Goal: Task Accomplishment & Management: Complete application form

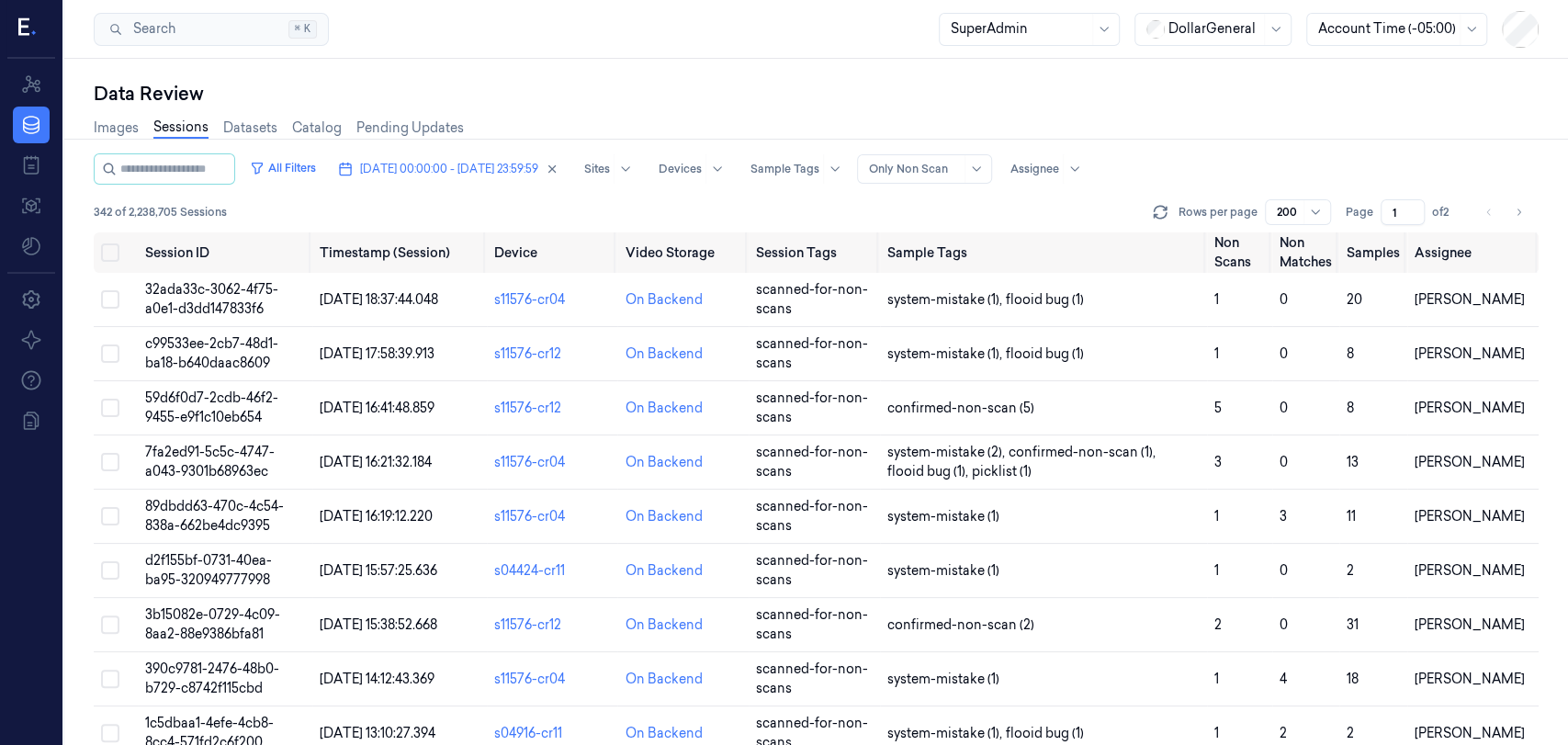
click at [1244, 103] on div "Data Review" at bounding box center [815, 93] width 1445 height 26
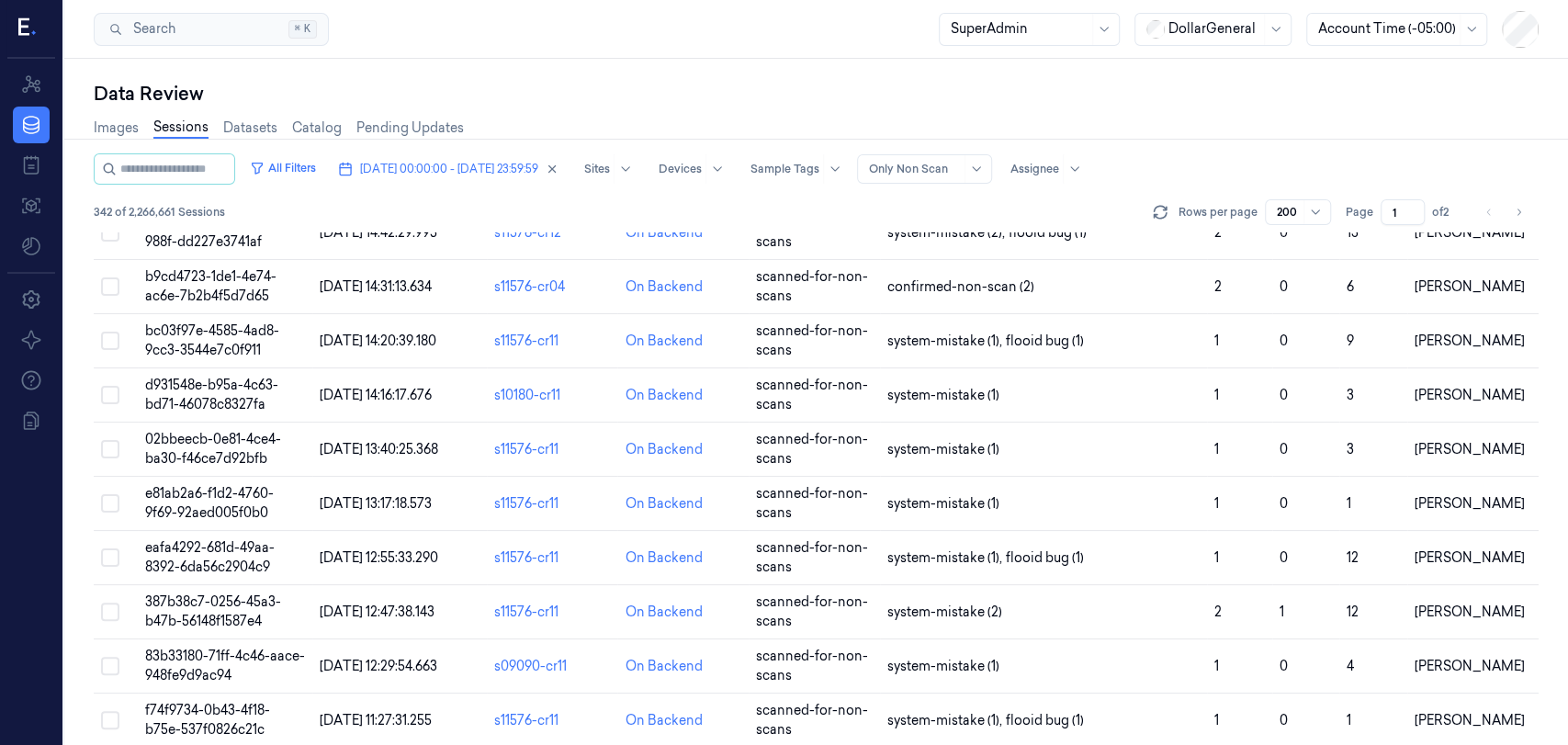
scroll to position [2552, 0]
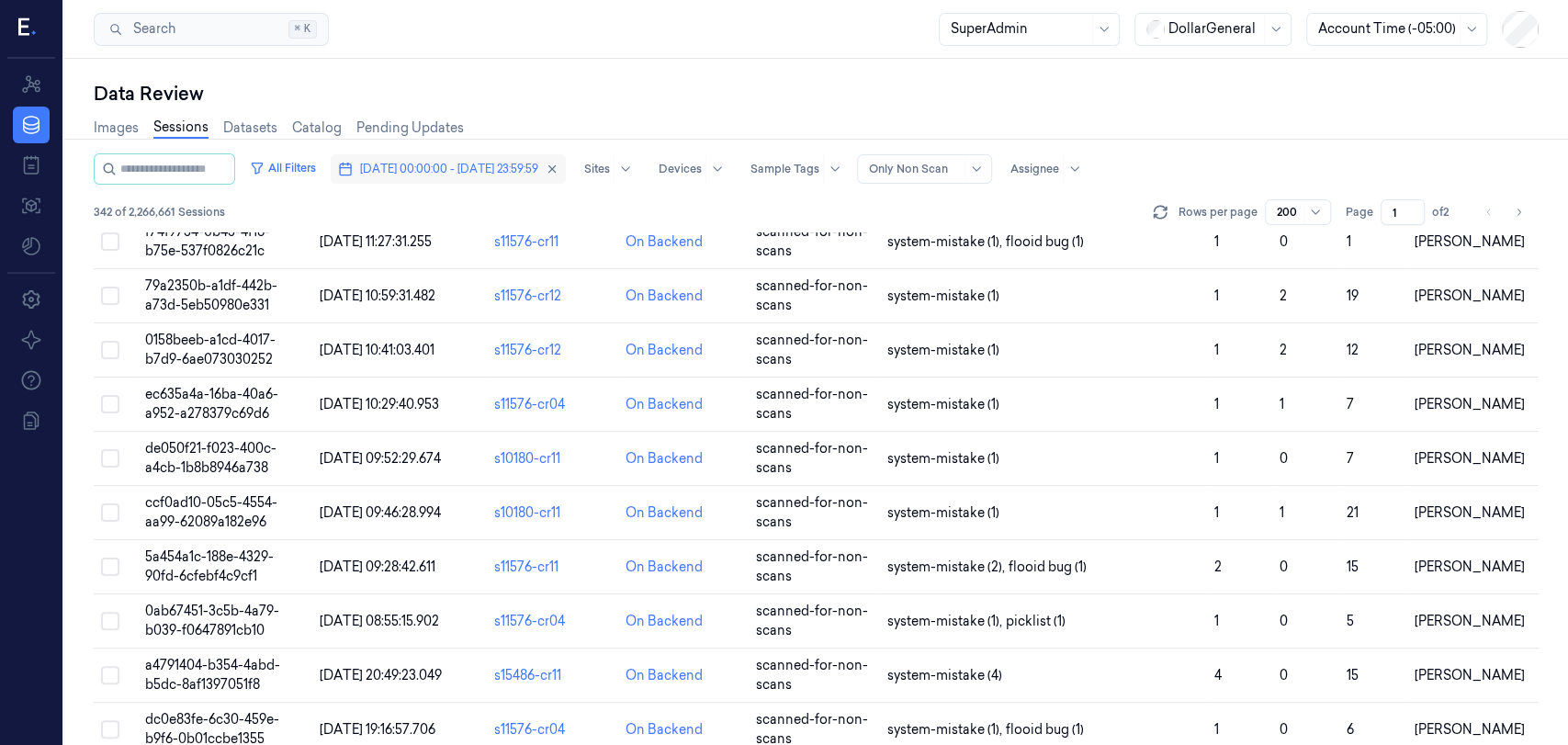
click at [538, 165] on span "[DATE] 00:00:00 - [DATE] 23:59:59" at bounding box center [449, 169] width 178 height 17
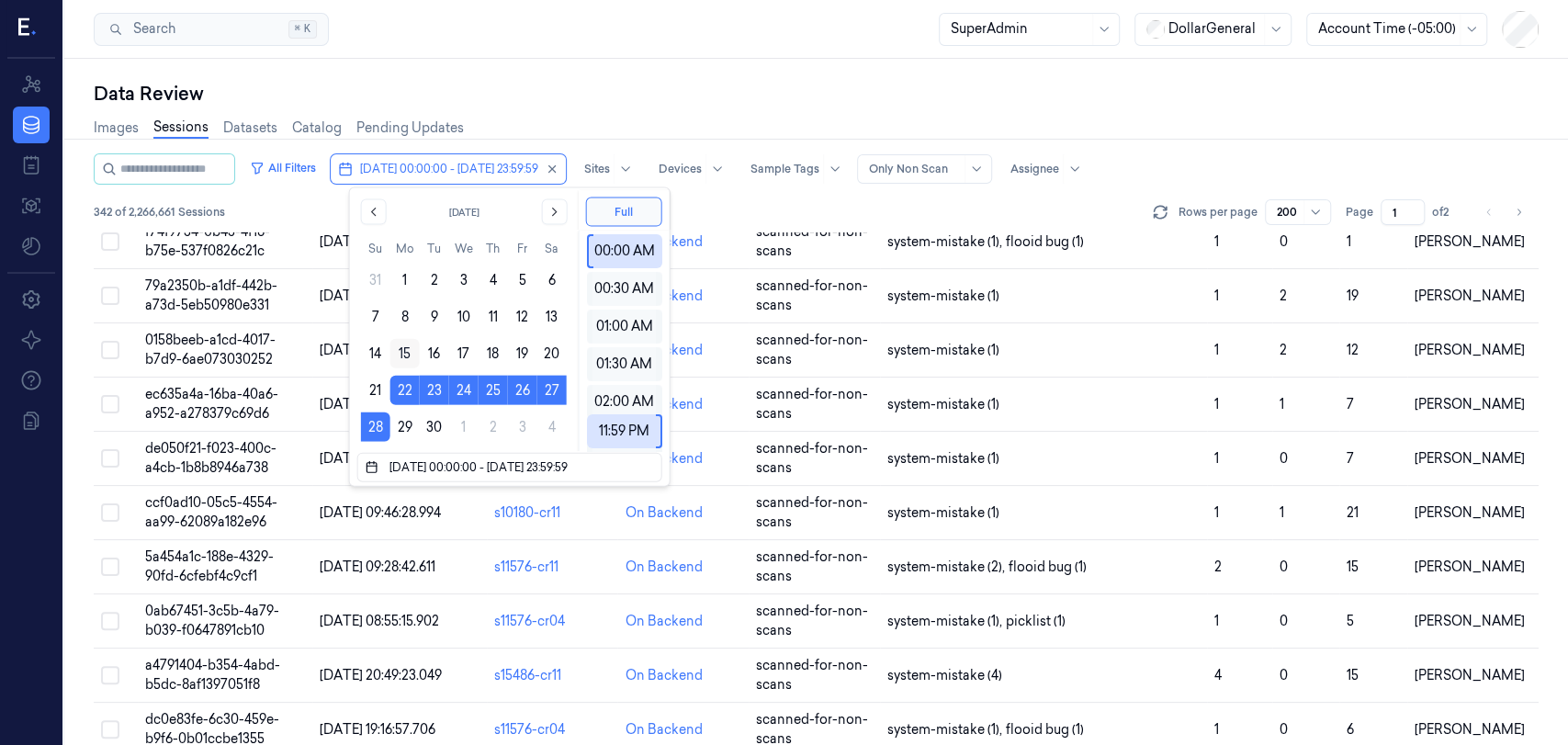
click at [402, 356] on button "15" at bounding box center [405, 354] width 30 height 30
type input "[DATE] 00:00:00 - [DATE] 23:59:59"
click at [789, 204] on div "342 of 2,266,661 Sessions Rows per page 200 Page 1 of 2" at bounding box center [815, 213] width 1445 height 26
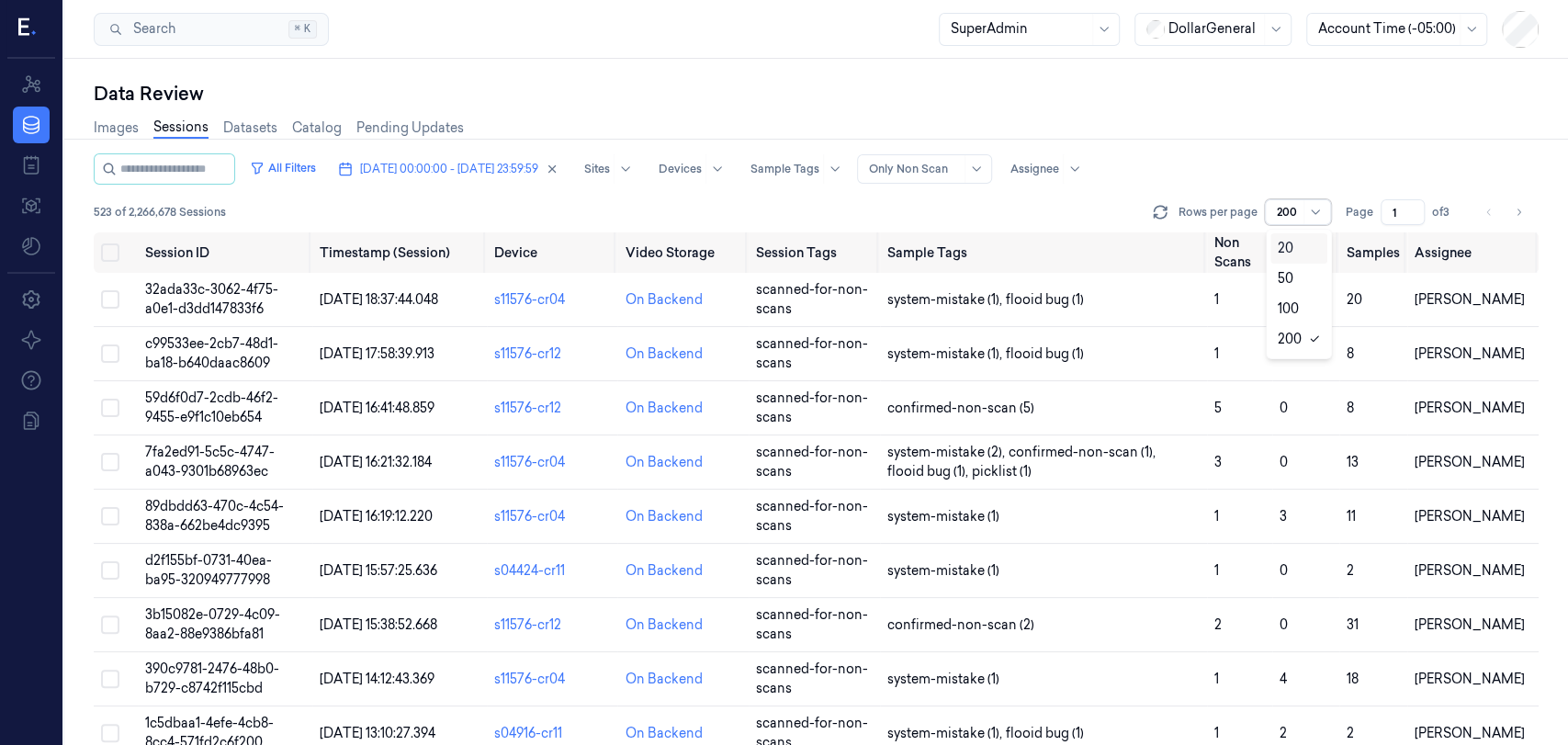
click at [1299, 204] on div at bounding box center [1288, 212] width 23 height 17
click at [1286, 303] on div "100" at bounding box center [1288, 309] width 21 height 19
click at [111, 251] on button "Select all" at bounding box center [110, 252] width 18 height 18
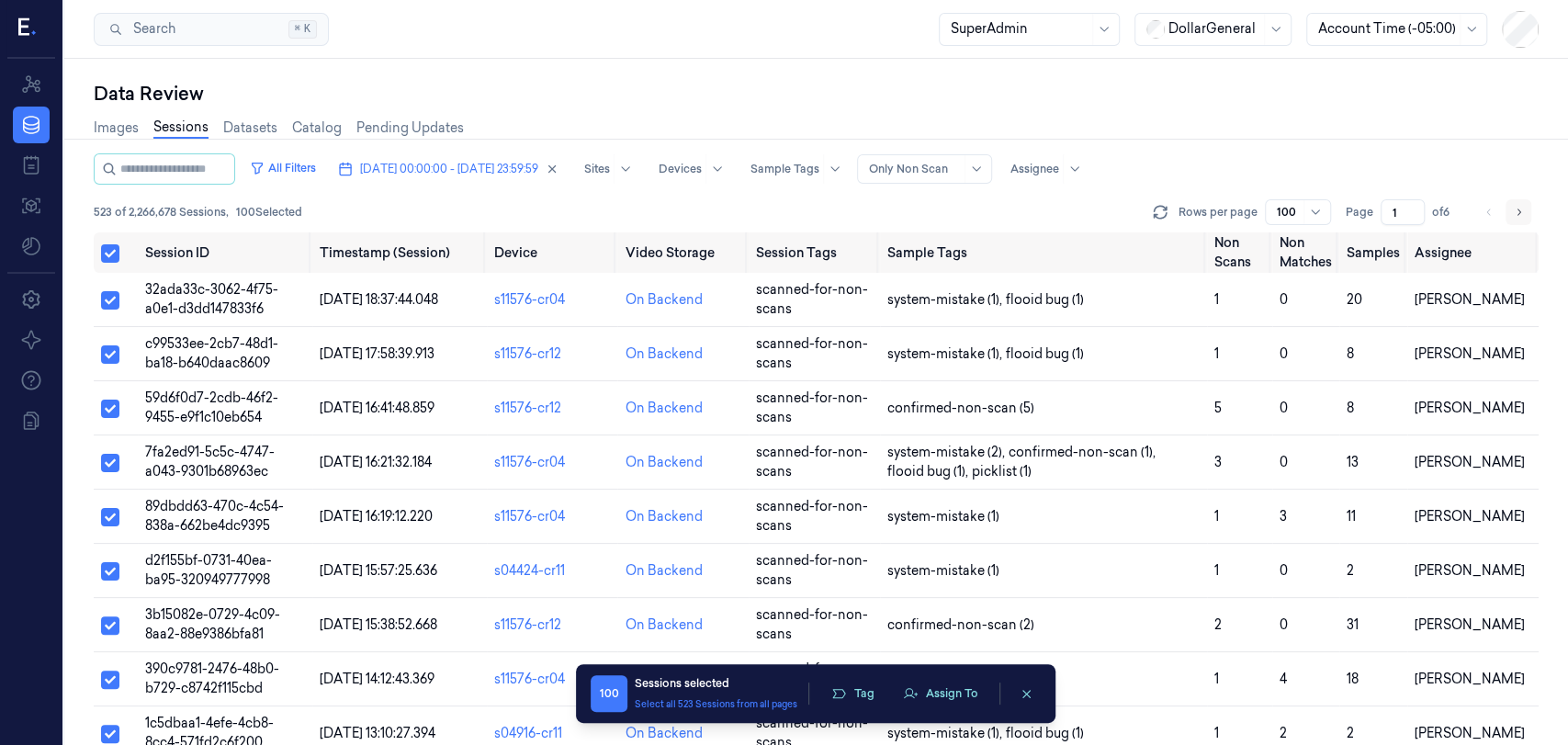
click at [1519, 215] on icon "Go to next page" at bounding box center [1517, 212] width 11 height 15
type input "2"
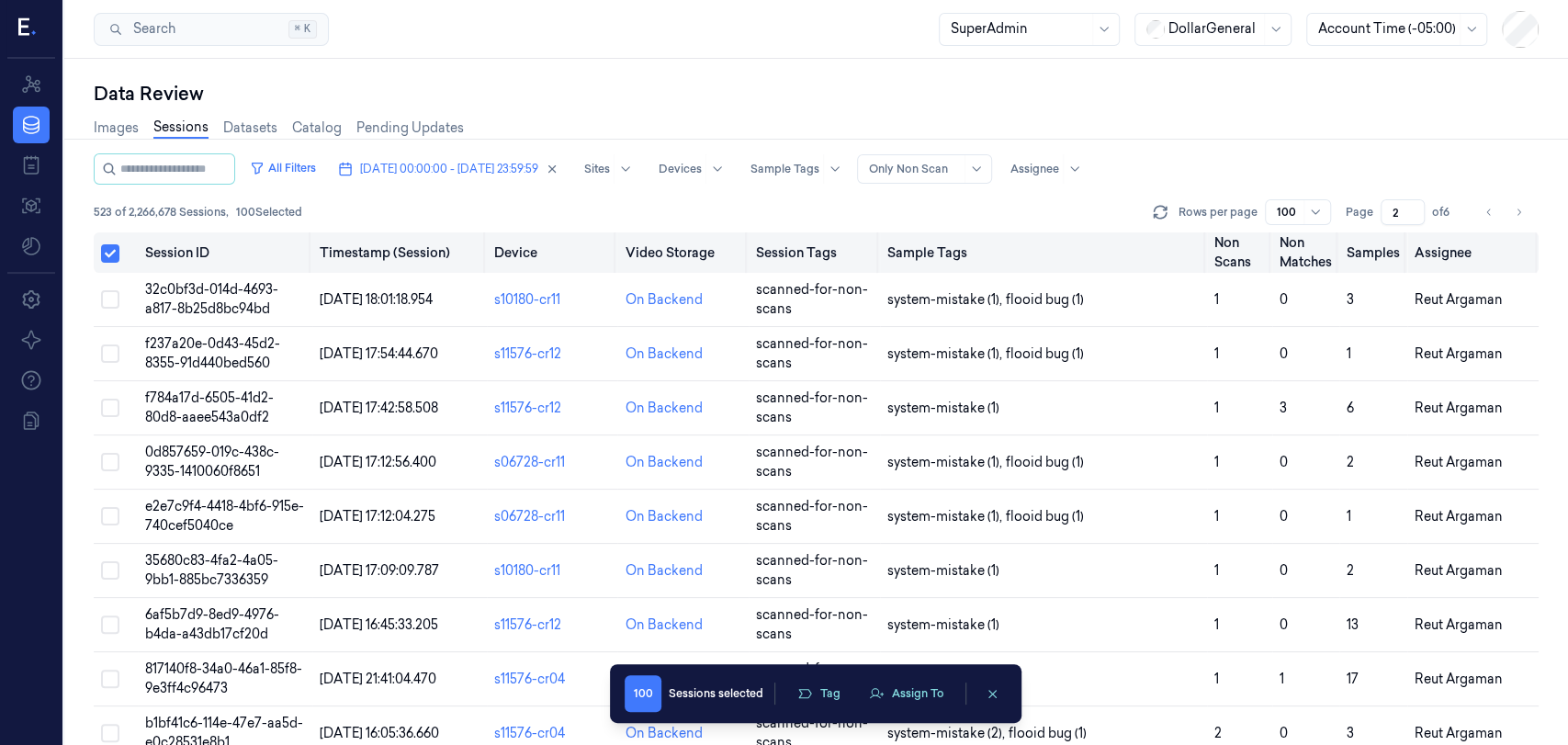
click at [111, 252] on button "Select all" at bounding box center [110, 253] width 18 height 18
click at [111, 251] on button "Select all" at bounding box center [110, 253] width 18 height 18
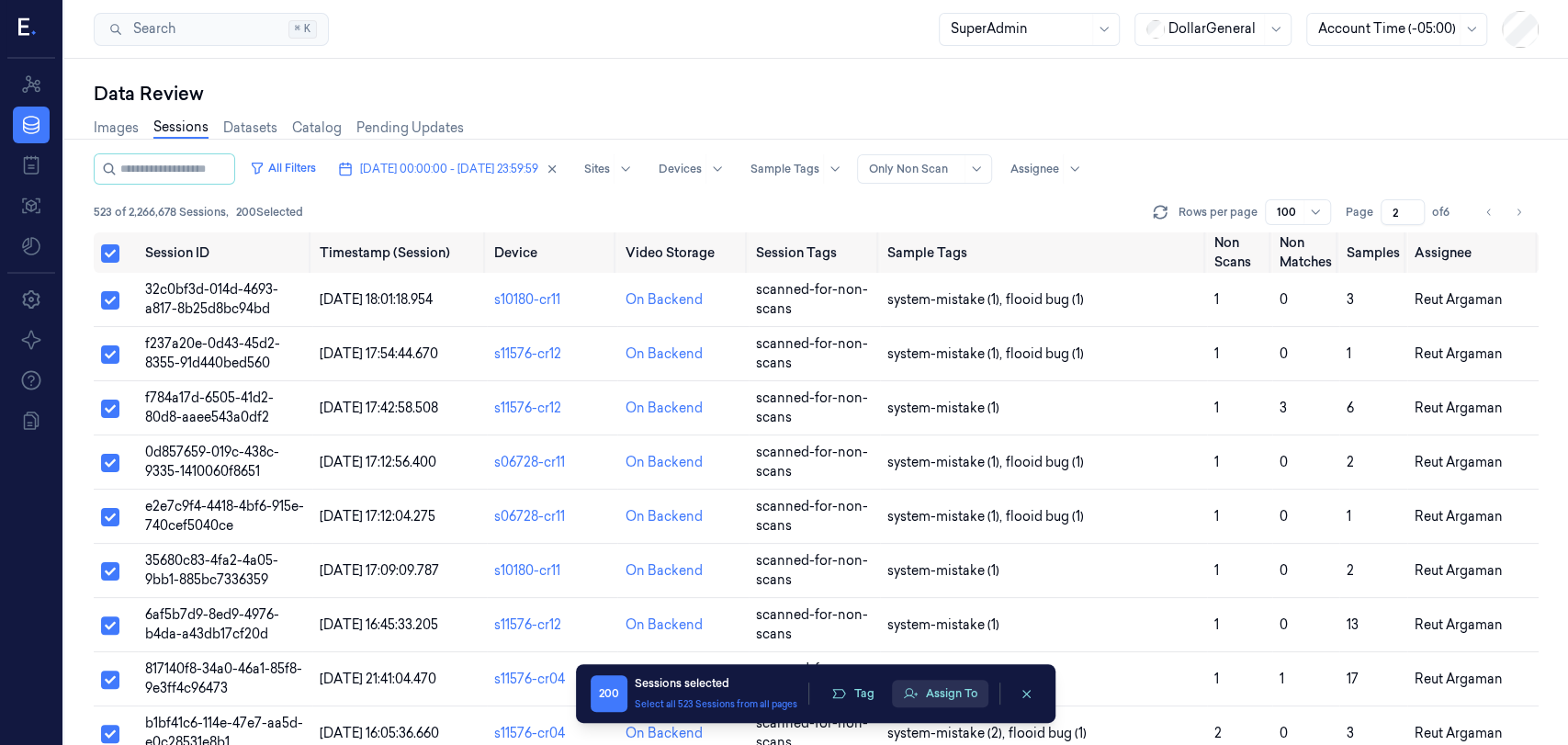
click at [941, 700] on button "Assign To" at bounding box center [939, 693] width 96 height 28
click at [917, 699] on icon "button" at bounding box center [910, 693] width 15 height 15
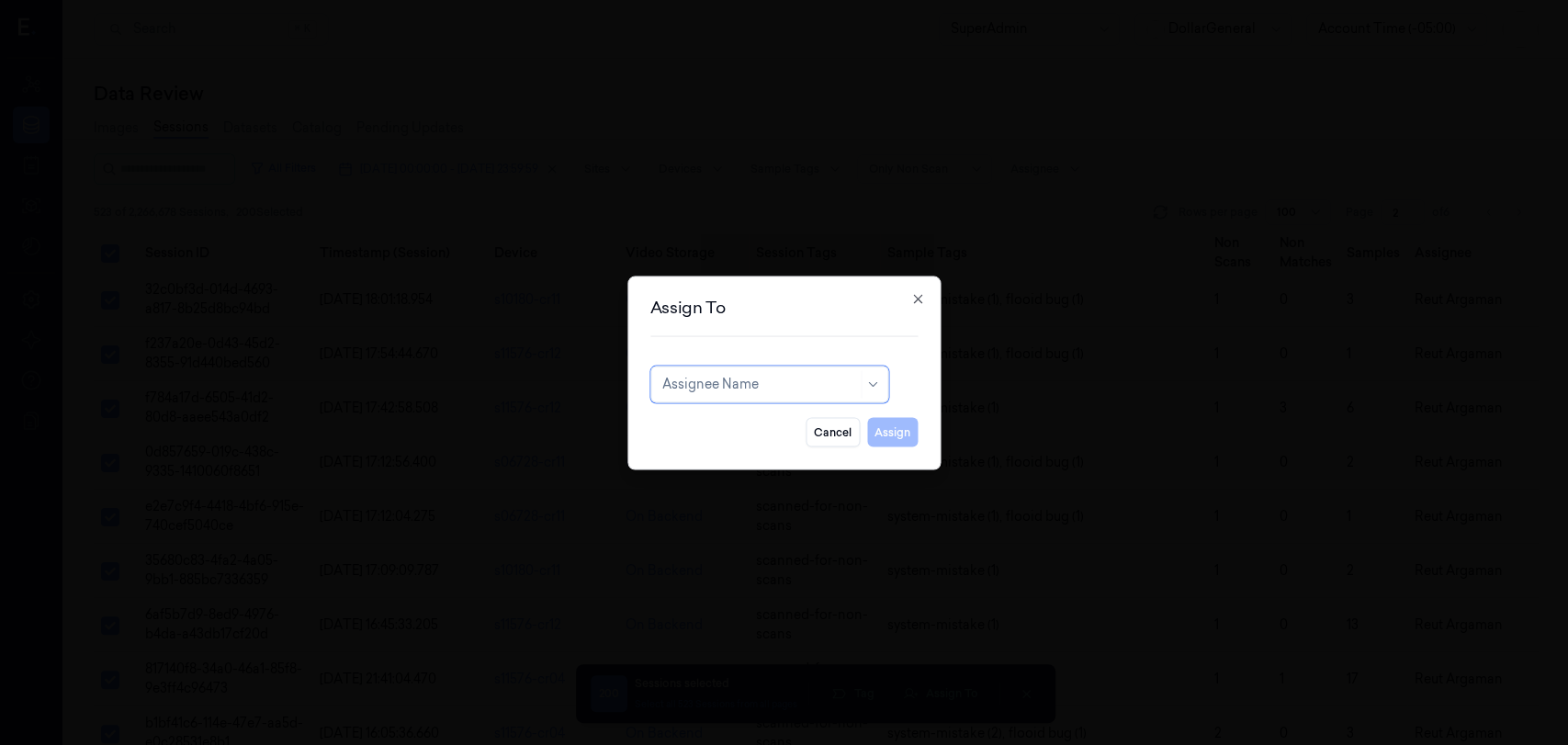
click at [772, 385] on div at bounding box center [760, 383] width 195 height 19
type input "ד"
type input "shany"
click at [762, 418] on div "[PERSON_NAME]" at bounding box center [770, 425] width 214 height 19
click at [890, 438] on button "Assign" at bounding box center [892, 432] width 51 height 30
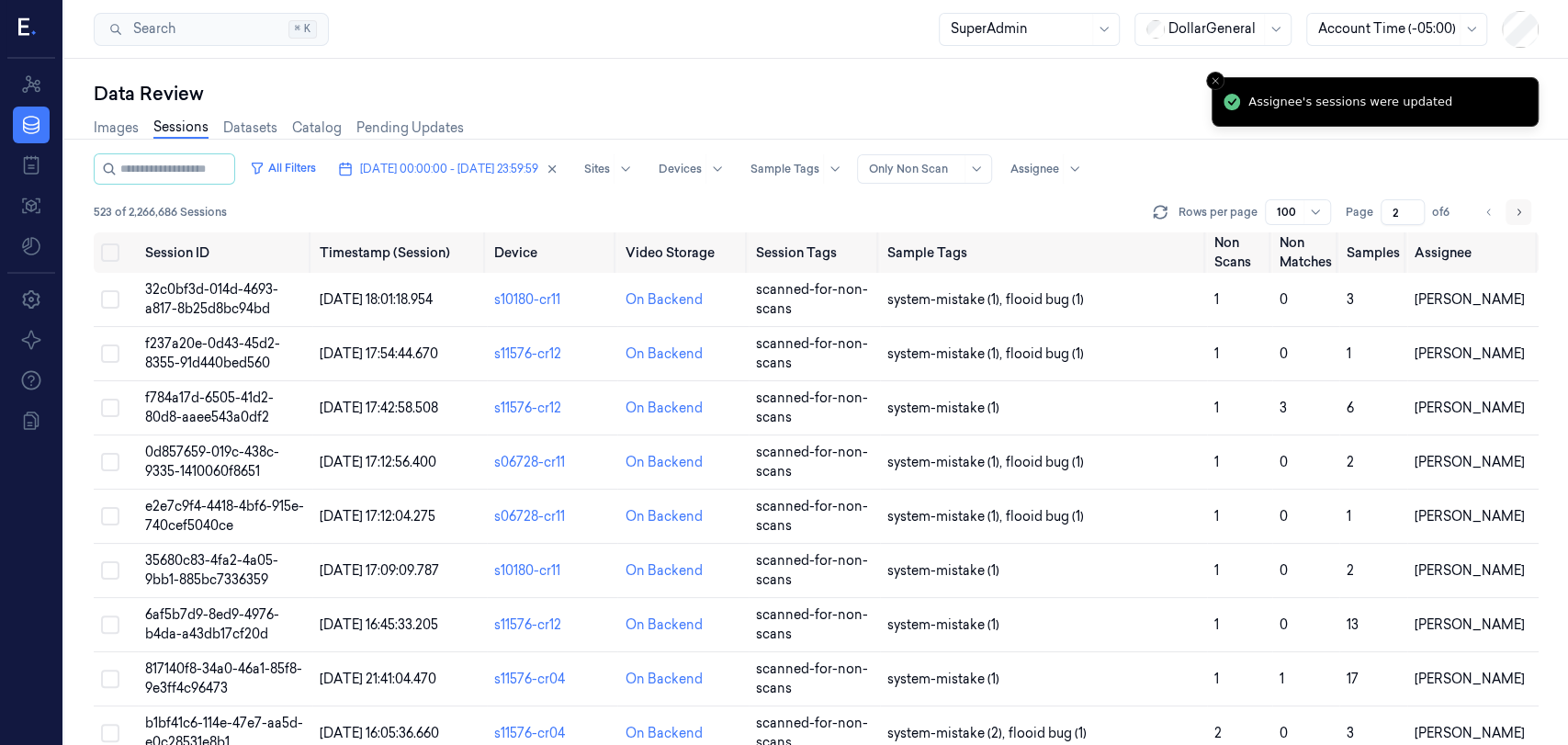
click at [1508, 212] on button "Go to next page" at bounding box center [1518, 213] width 26 height 26
type input "3"
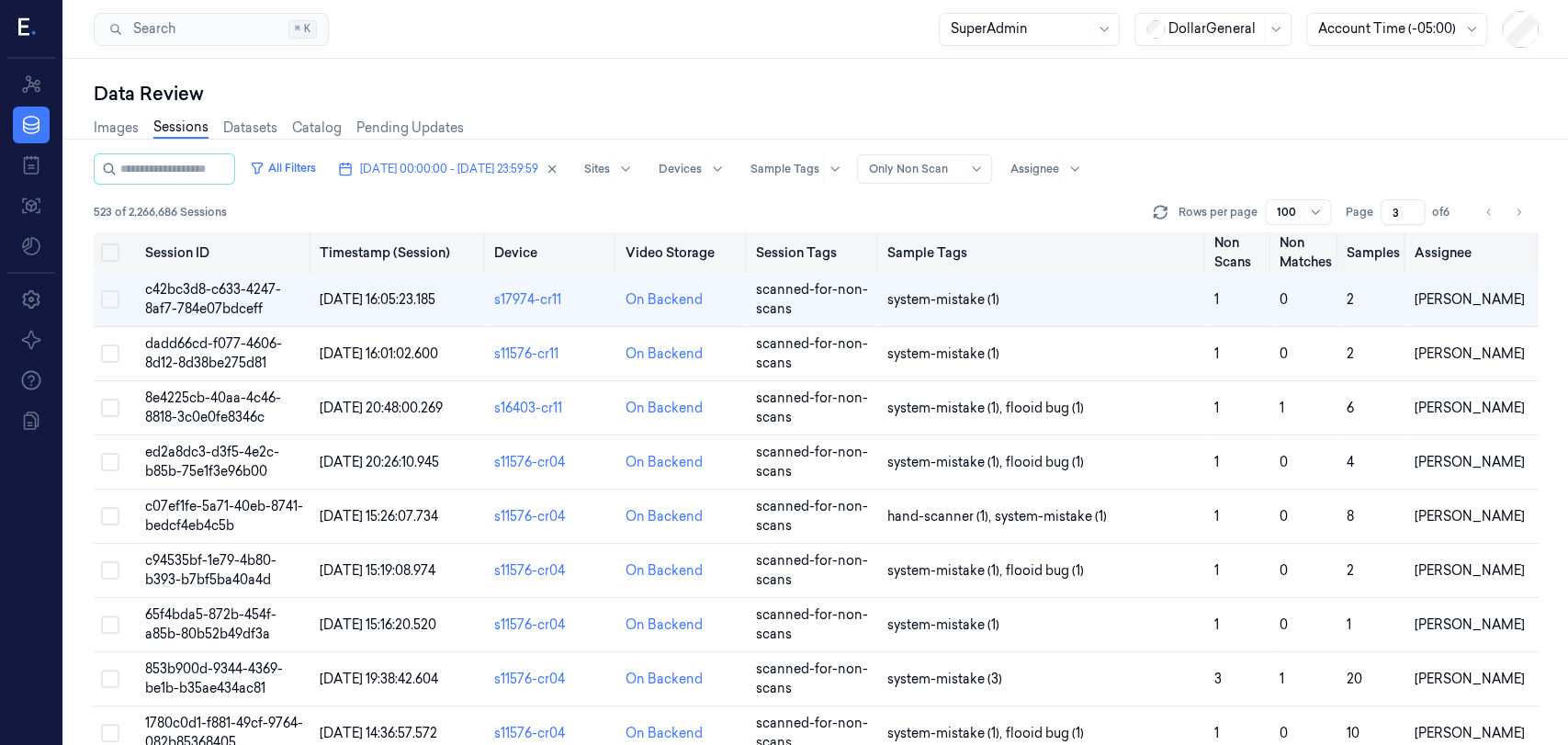
click at [105, 251] on button "Select all" at bounding box center [110, 252] width 18 height 18
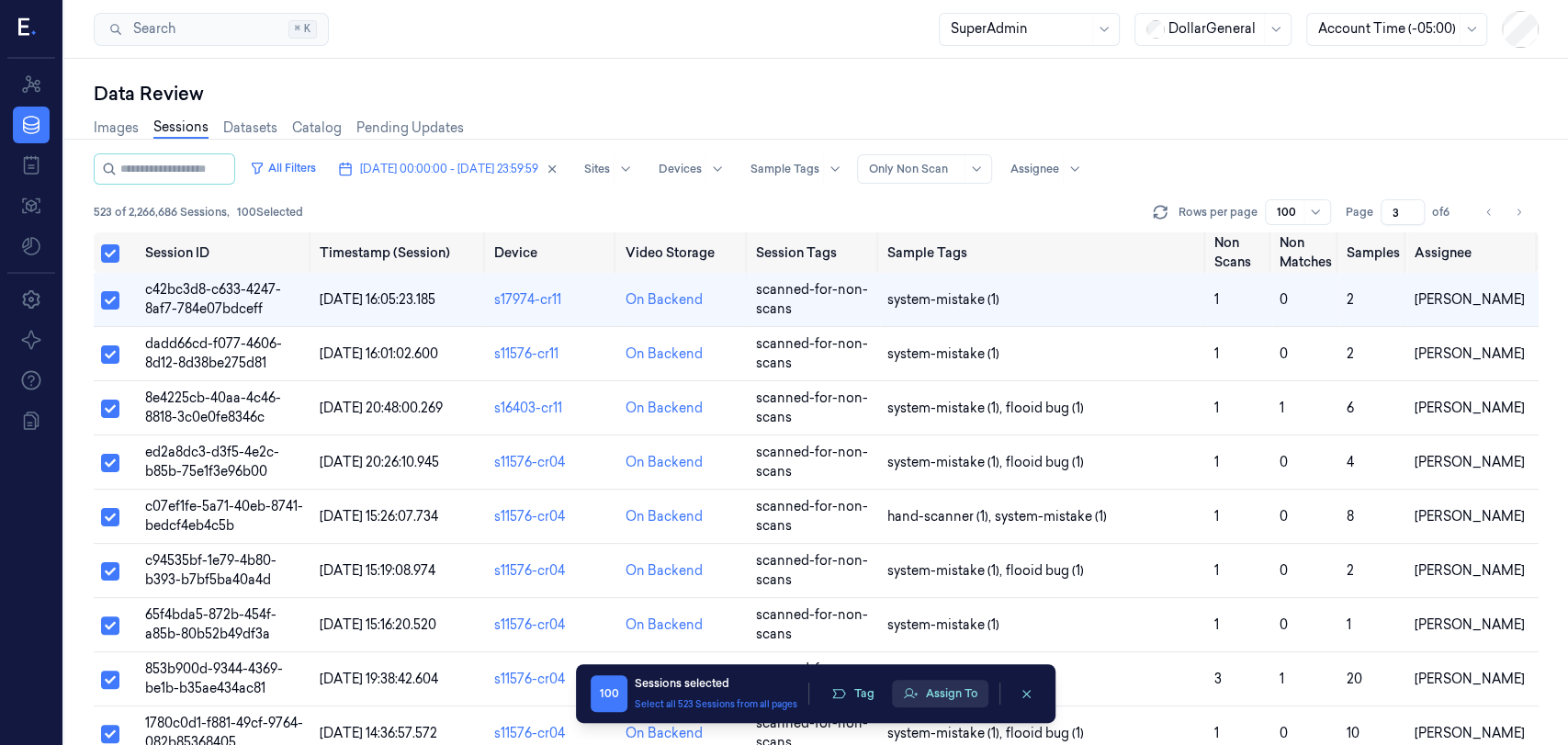
click at [936, 692] on button "Assign To" at bounding box center [939, 693] width 96 height 28
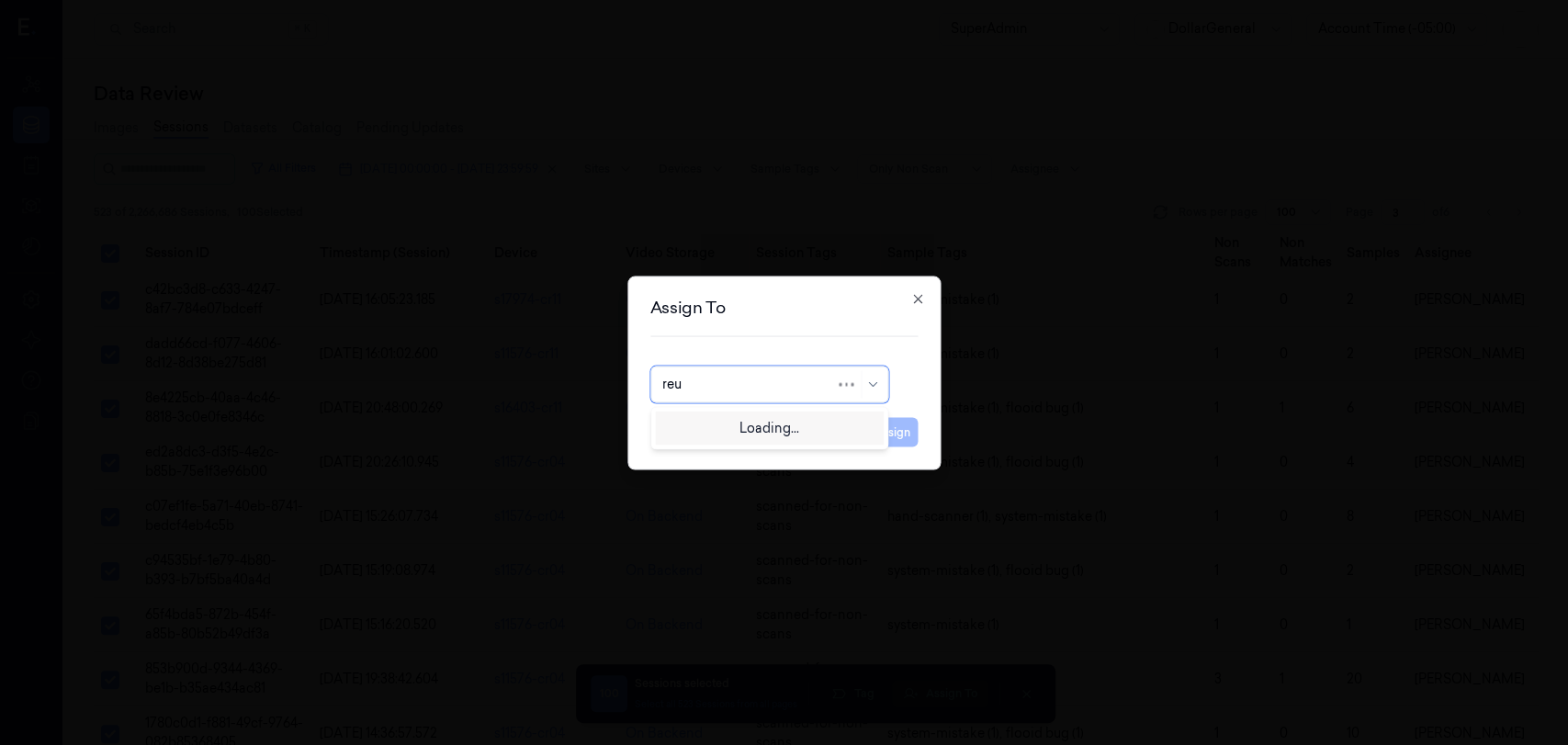
type input "reut"
click at [782, 435] on div "Reut Argaman" at bounding box center [770, 425] width 229 height 31
click at [881, 428] on button "Assign" at bounding box center [892, 432] width 51 height 30
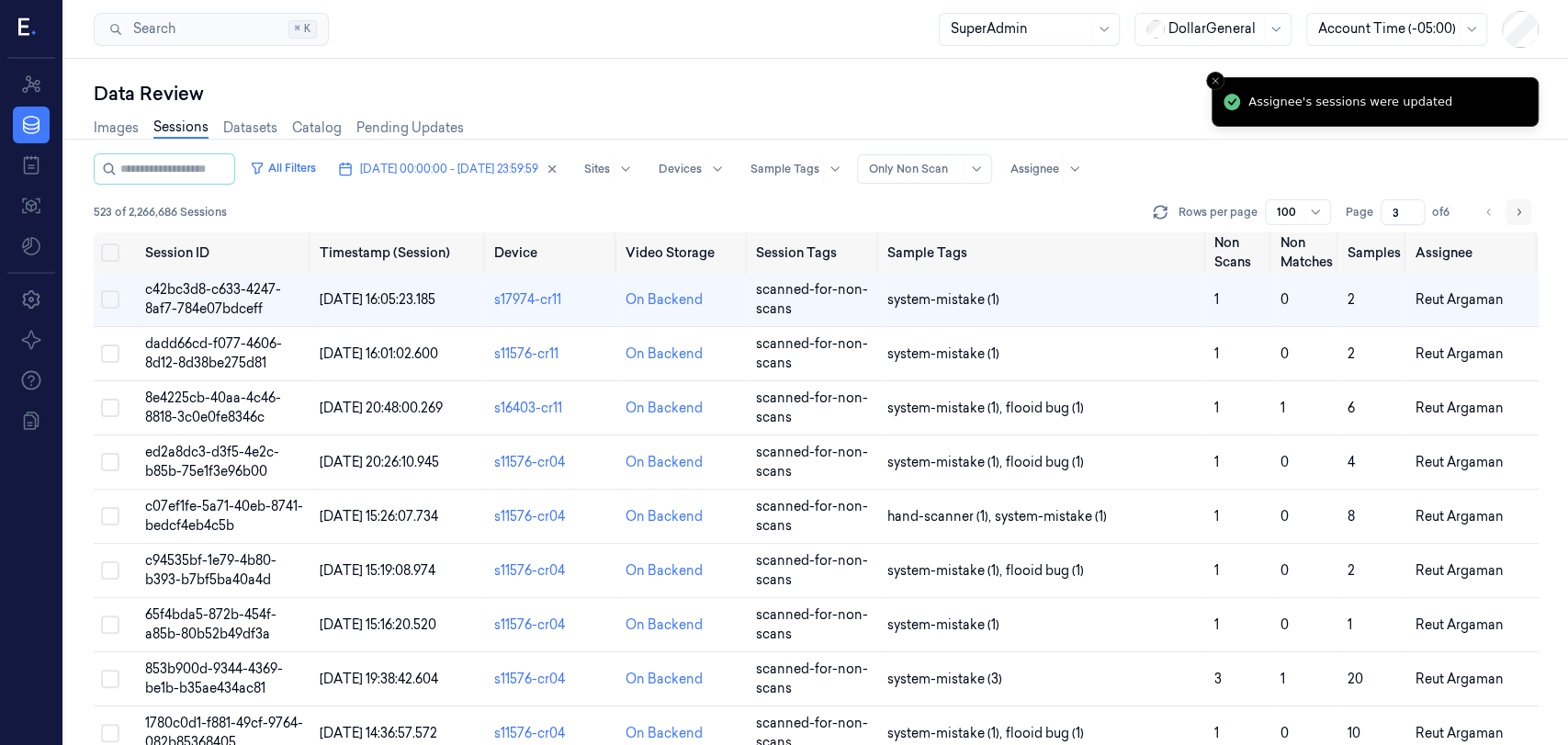
click at [1518, 209] on icon "Go to next page" at bounding box center [1517, 212] width 11 height 15
type input "4"
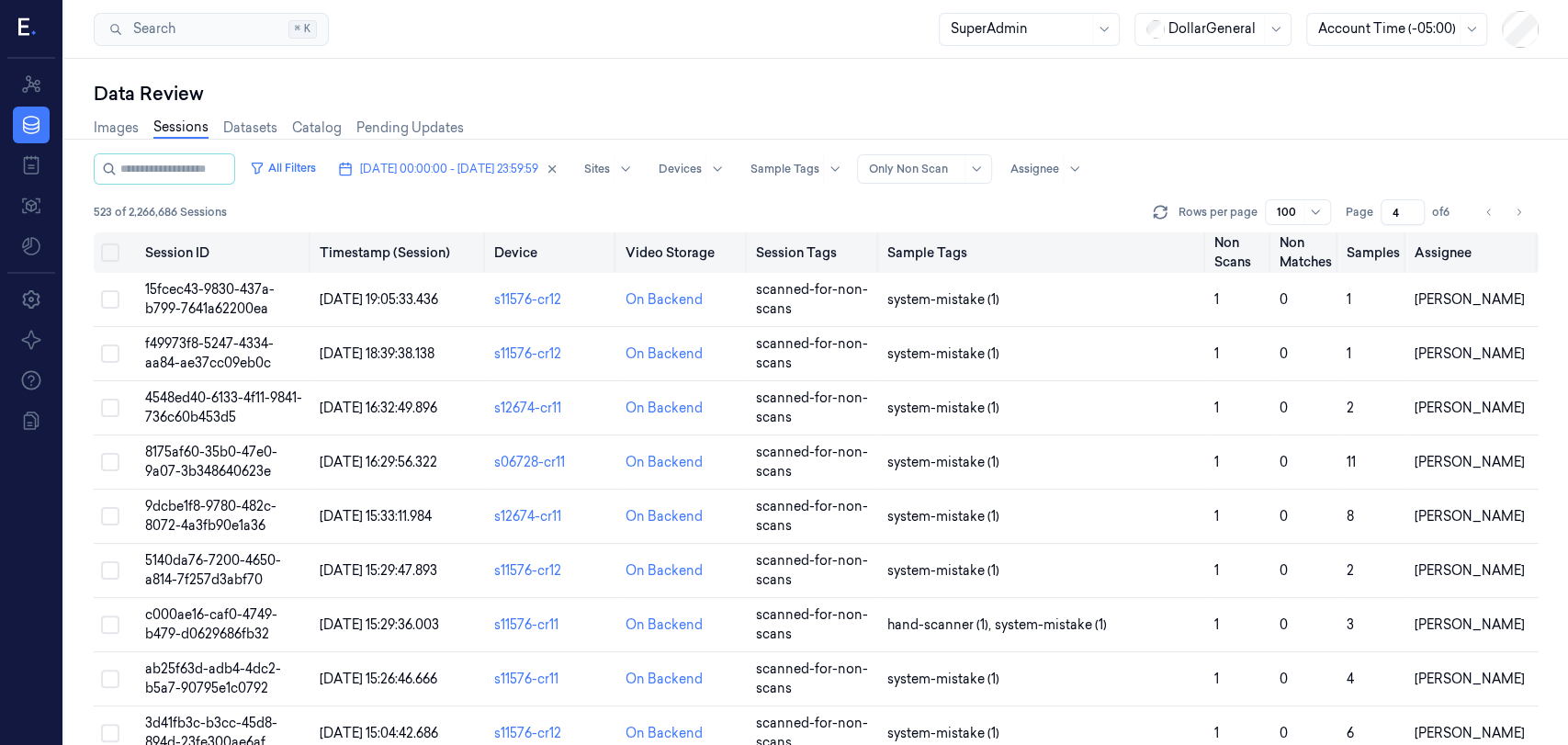
click at [108, 251] on button "Select all" at bounding box center [110, 252] width 18 height 18
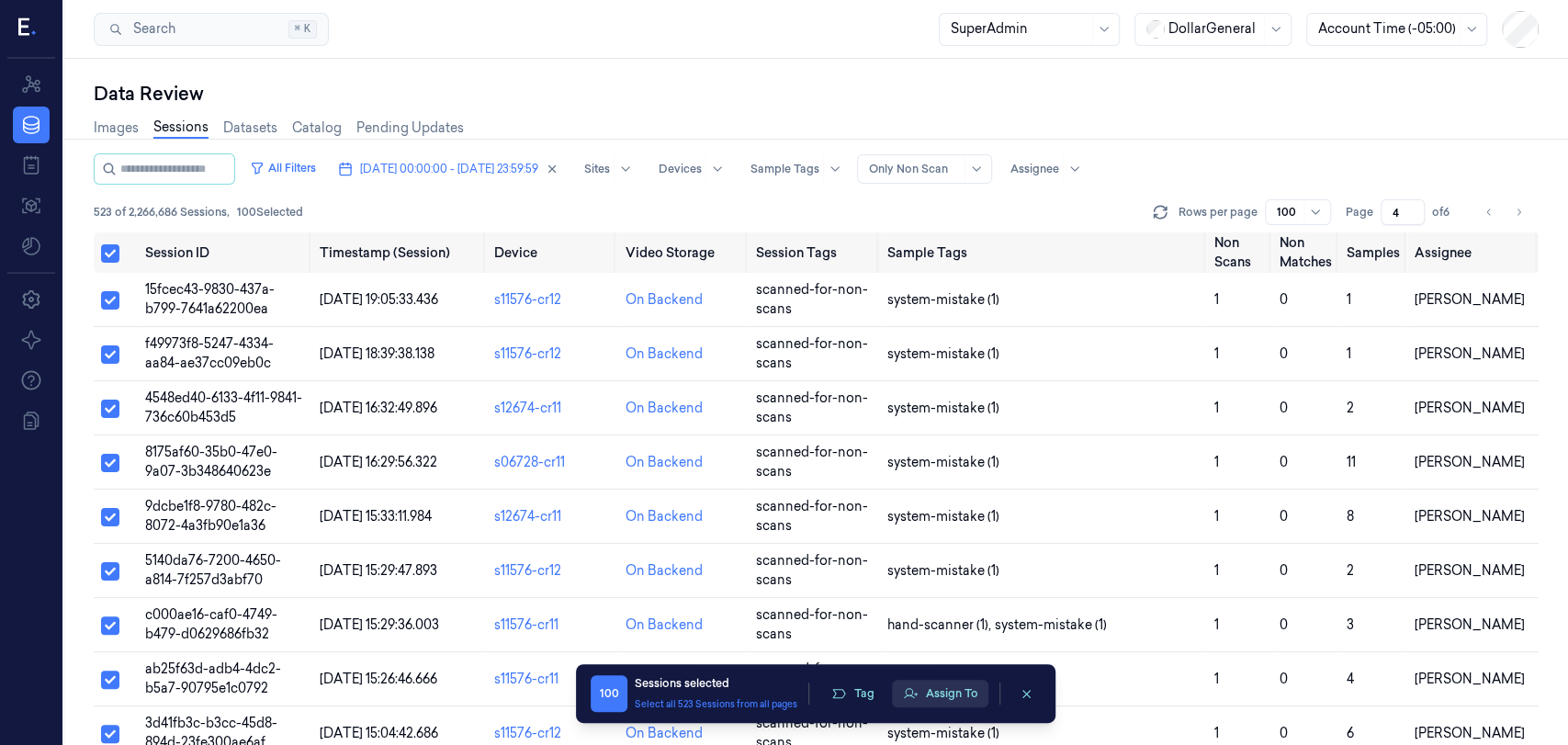
click at [955, 688] on button "Assign To" at bounding box center [939, 693] width 96 height 28
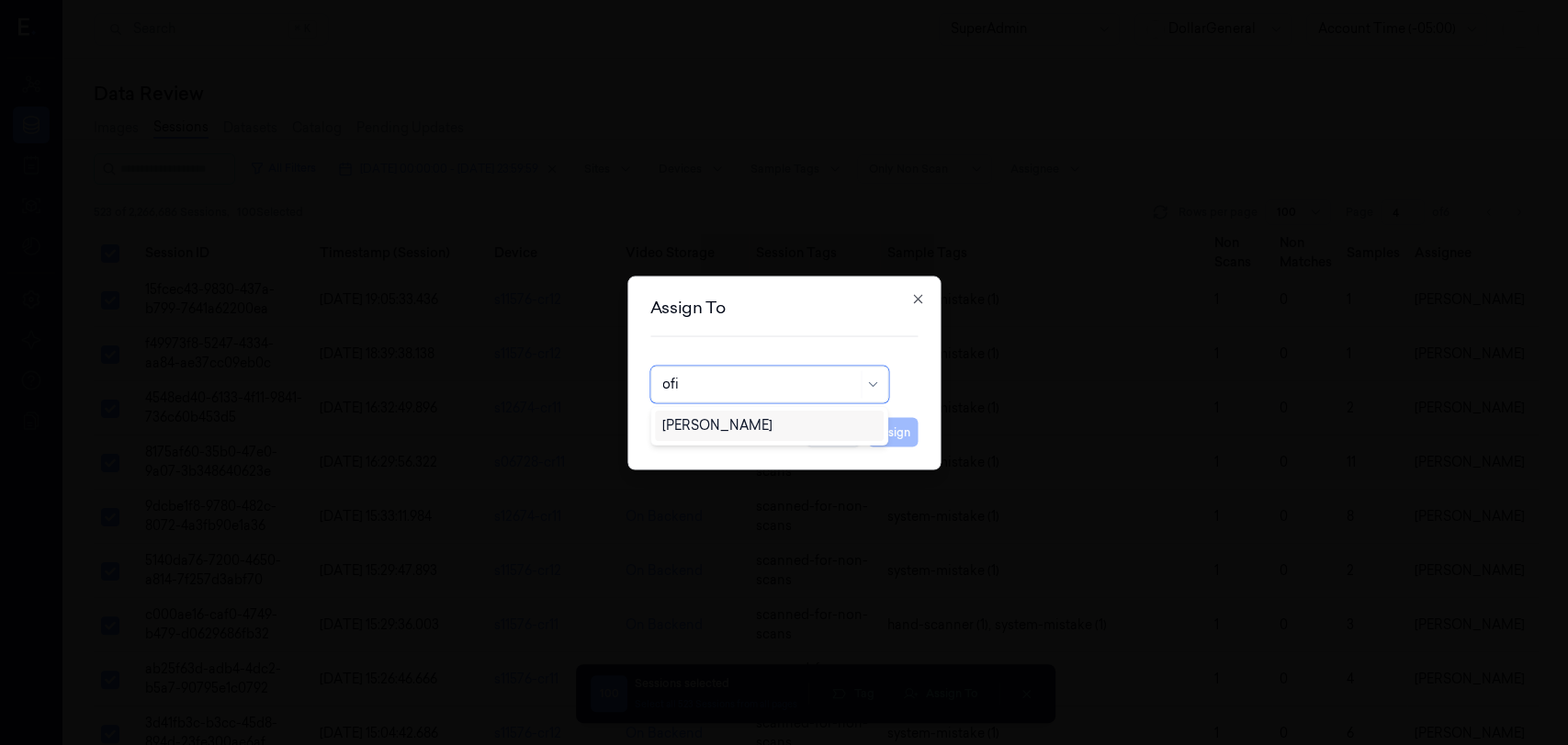
type input "ofir"
click at [787, 430] on div "[PERSON_NAME]" at bounding box center [770, 425] width 214 height 19
click at [896, 428] on button "Assign" at bounding box center [892, 432] width 51 height 30
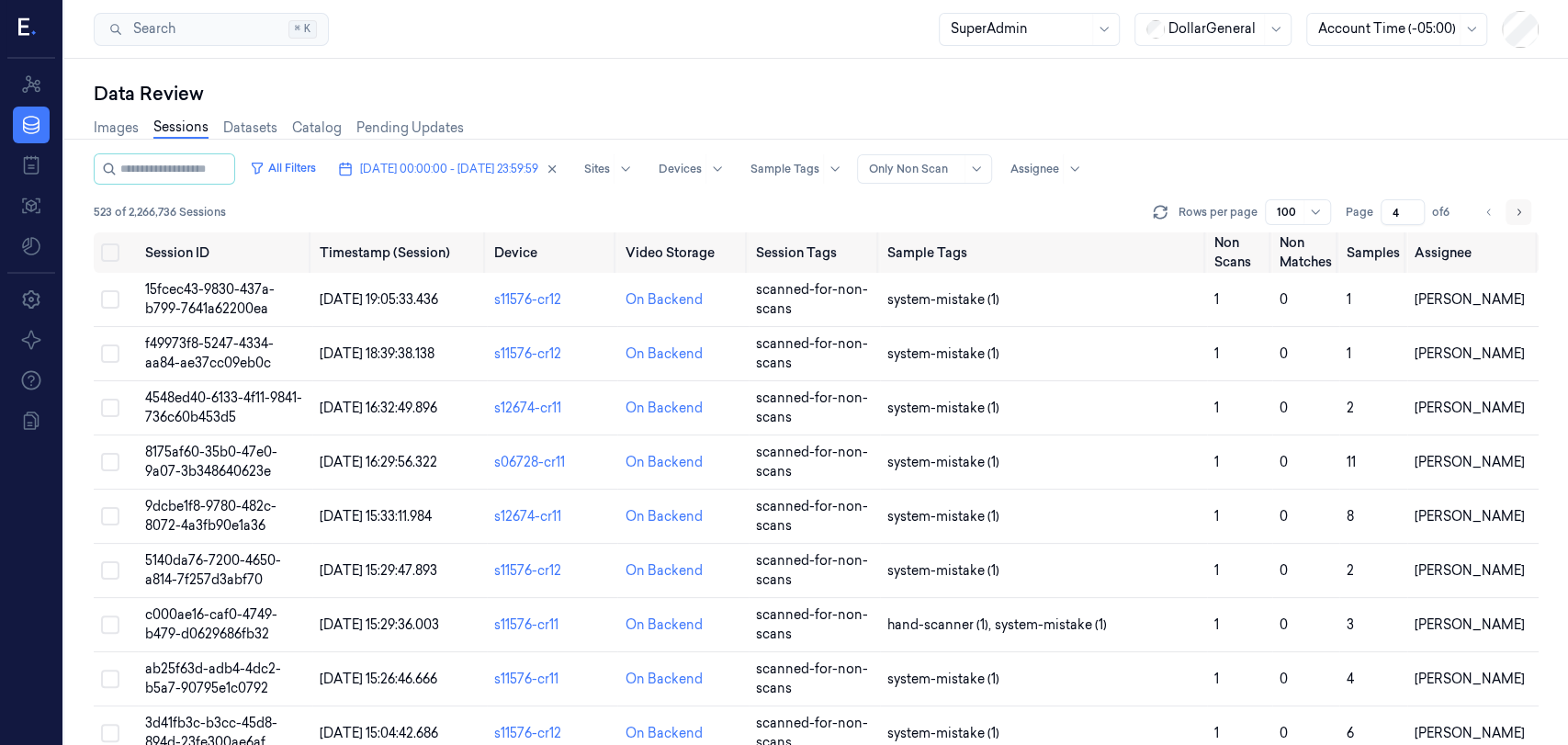
click at [1524, 215] on button "Go to next page" at bounding box center [1518, 213] width 26 height 26
type input "5"
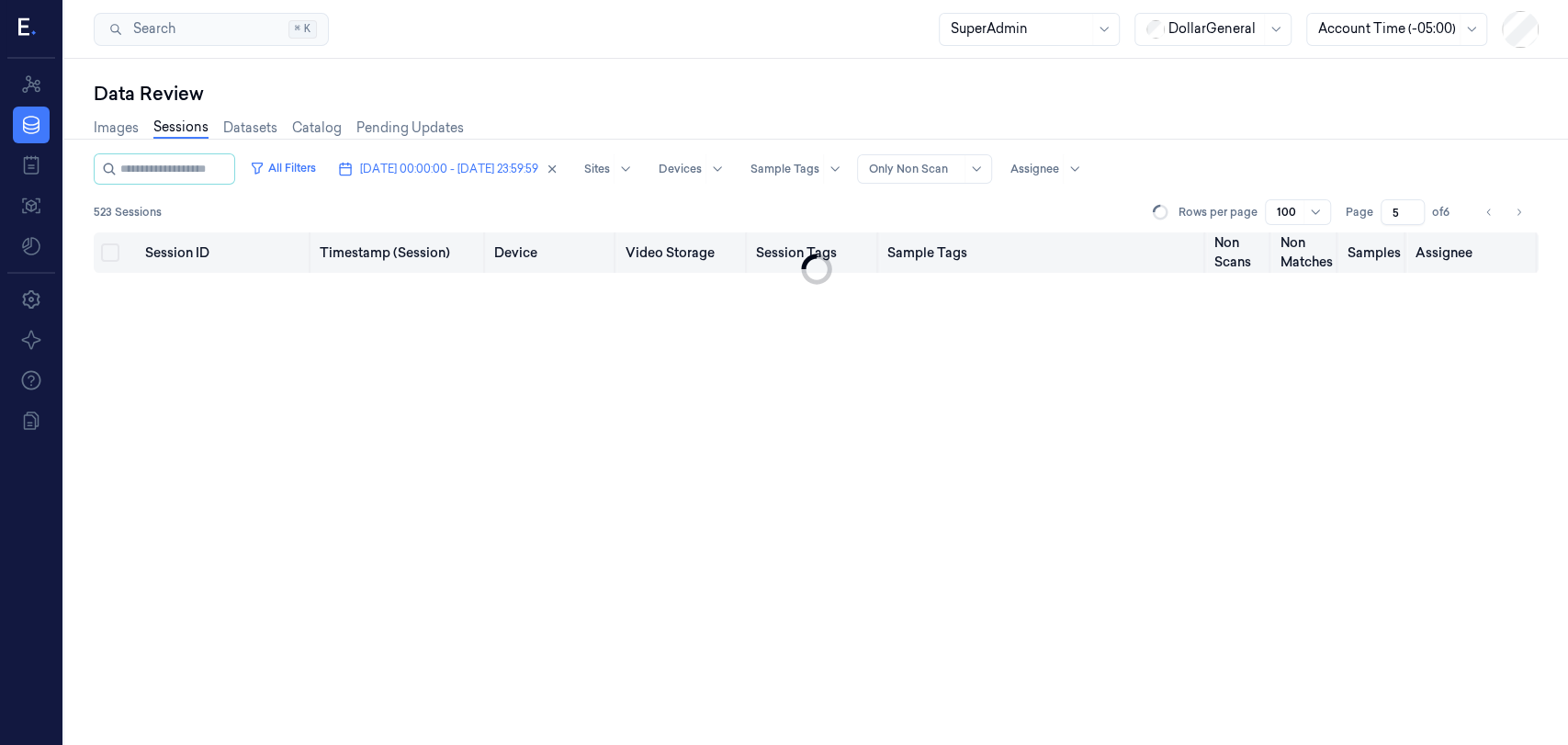
click at [105, 253] on button "Select all" at bounding box center [110, 252] width 18 height 18
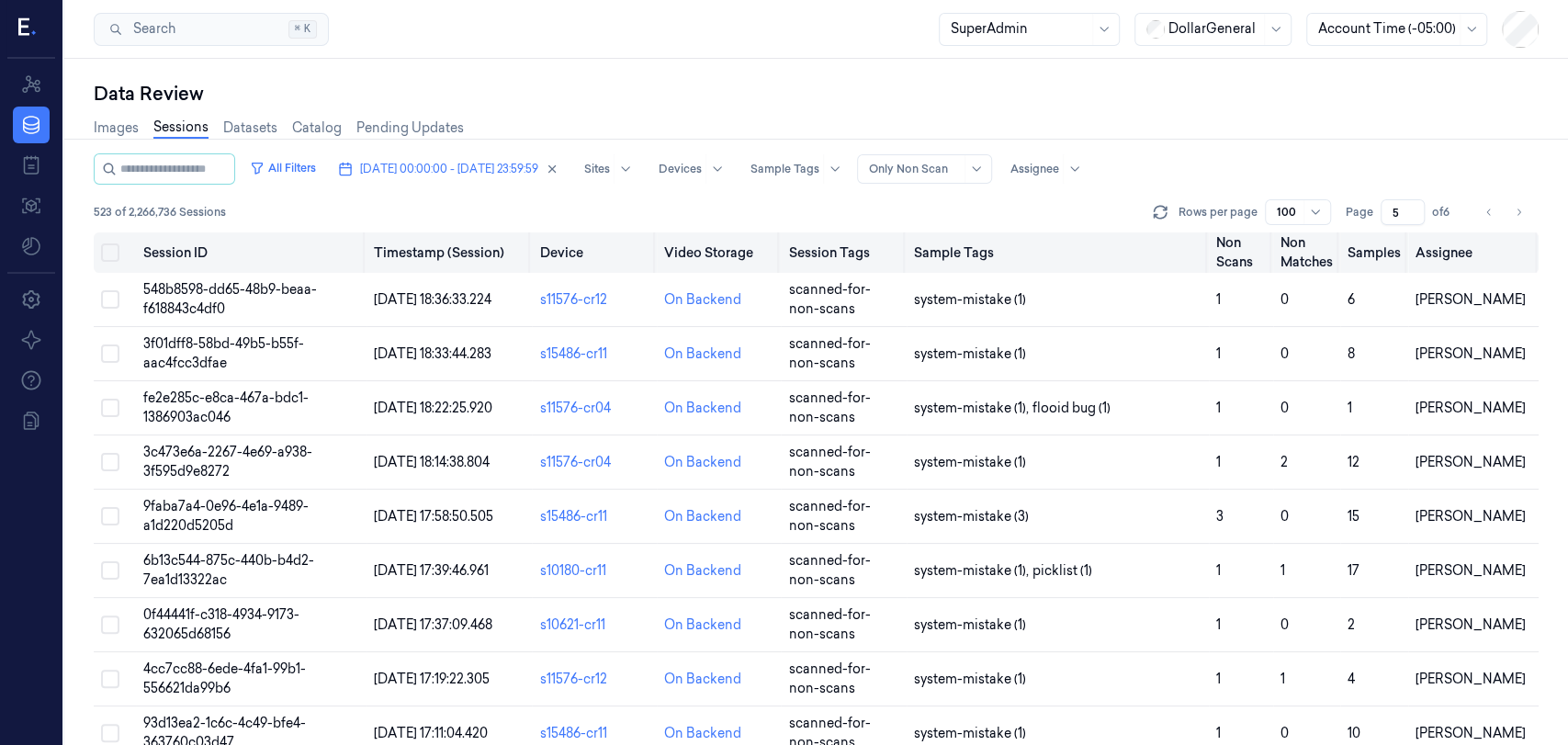
click at [110, 253] on button "Select all" at bounding box center [110, 252] width 18 height 18
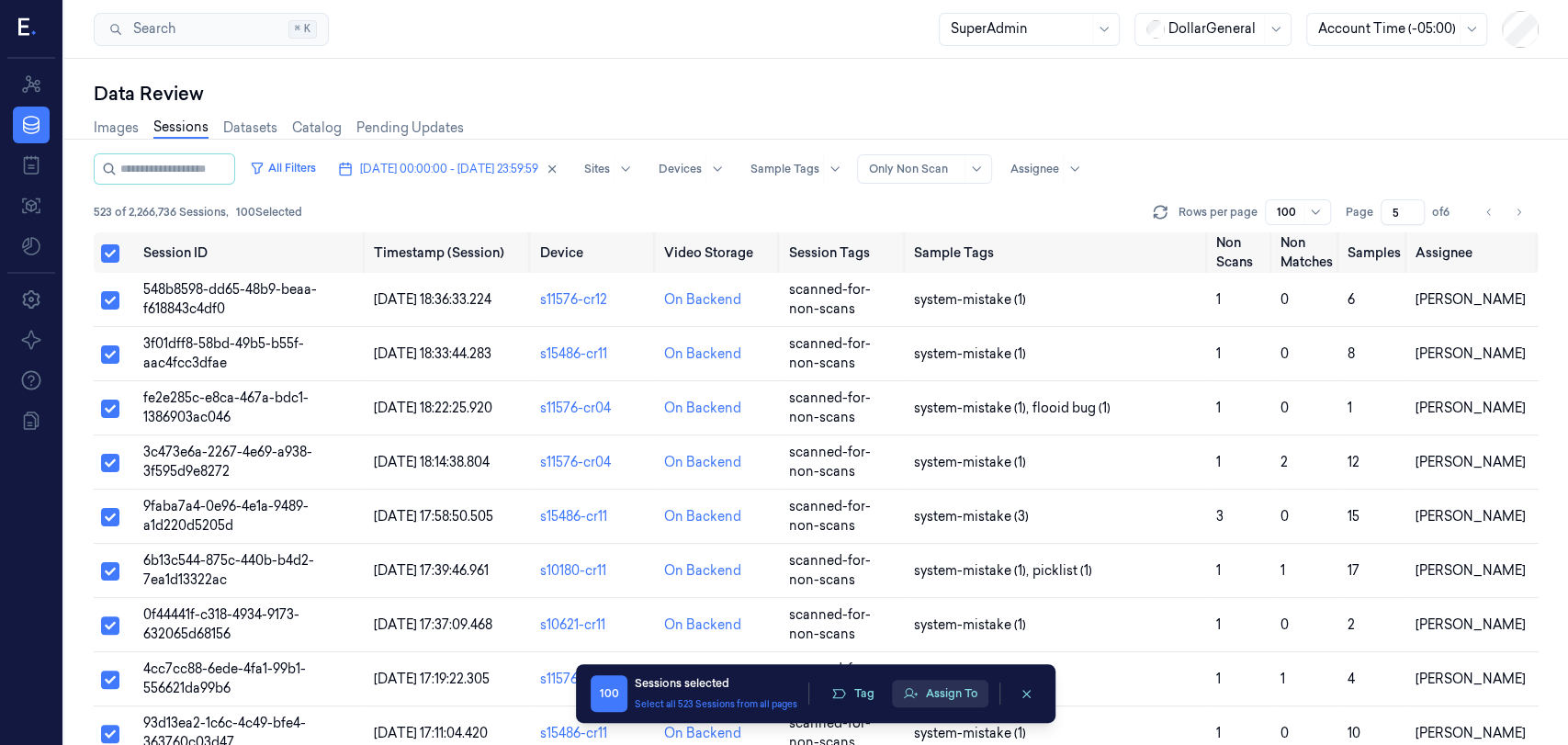
click at [916, 686] on icon "button" at bounding box center [910, 693] width 15 height 15
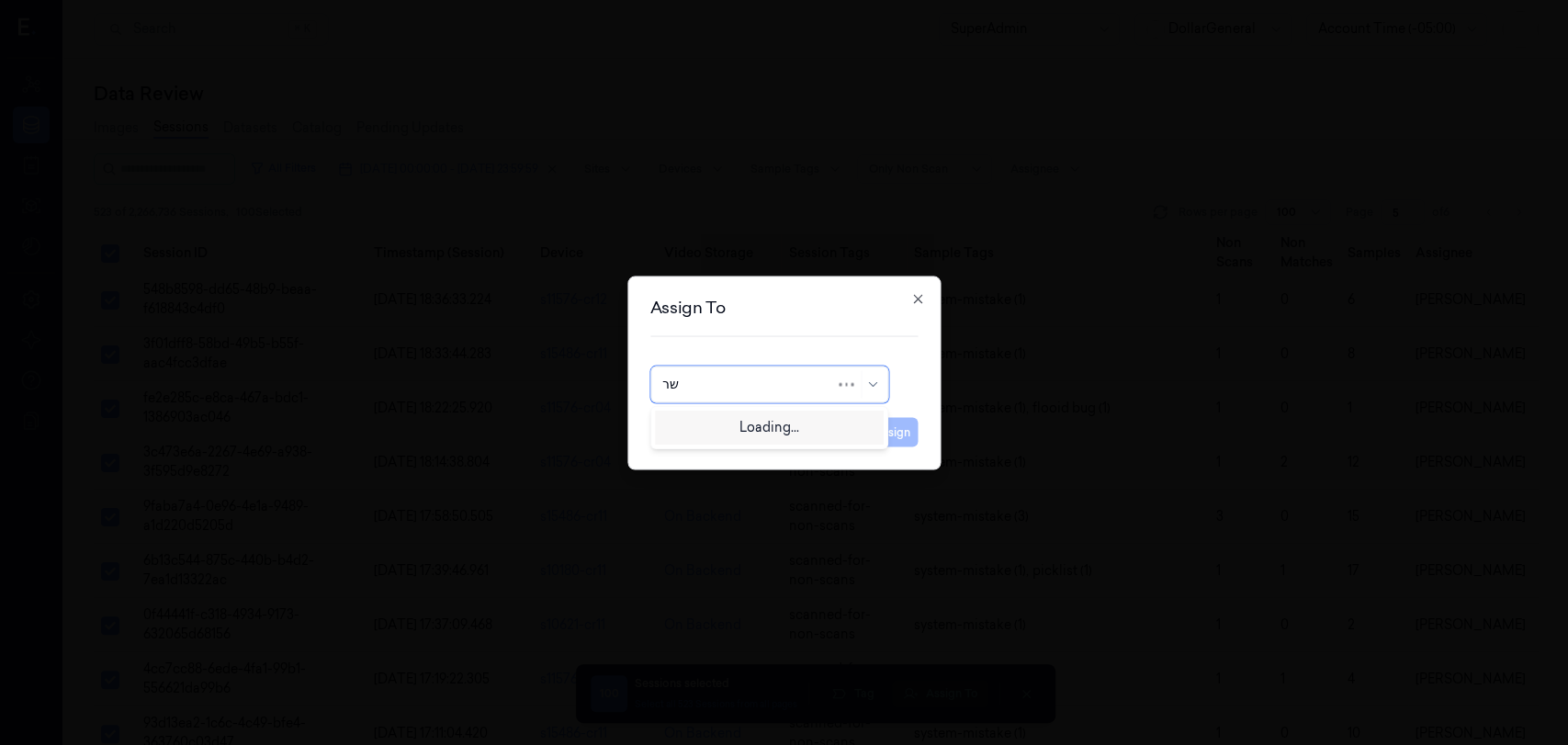
type input "ש"
type input "ariel"
click at [761, 429] on div "[PERSON_NAME]" at bounding box center [770, 425] width 214 height 19
click at [887, 432] on button "Assign" at bounding box center [892, 432] width 51 height 30
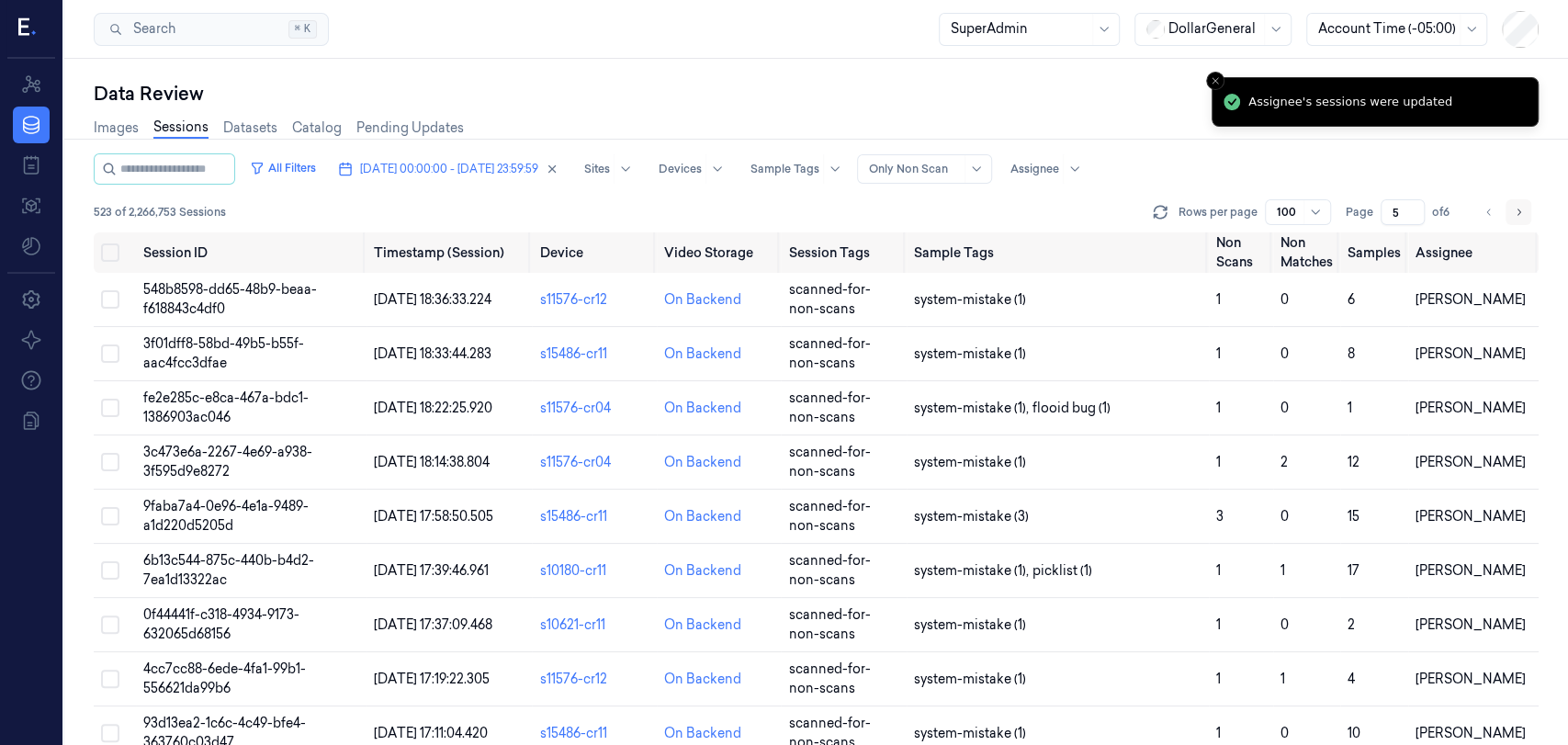
click at [1523, 222] on button "Go to next page" at bounding box center [1518, 213] width 26 height 26
type input "6"
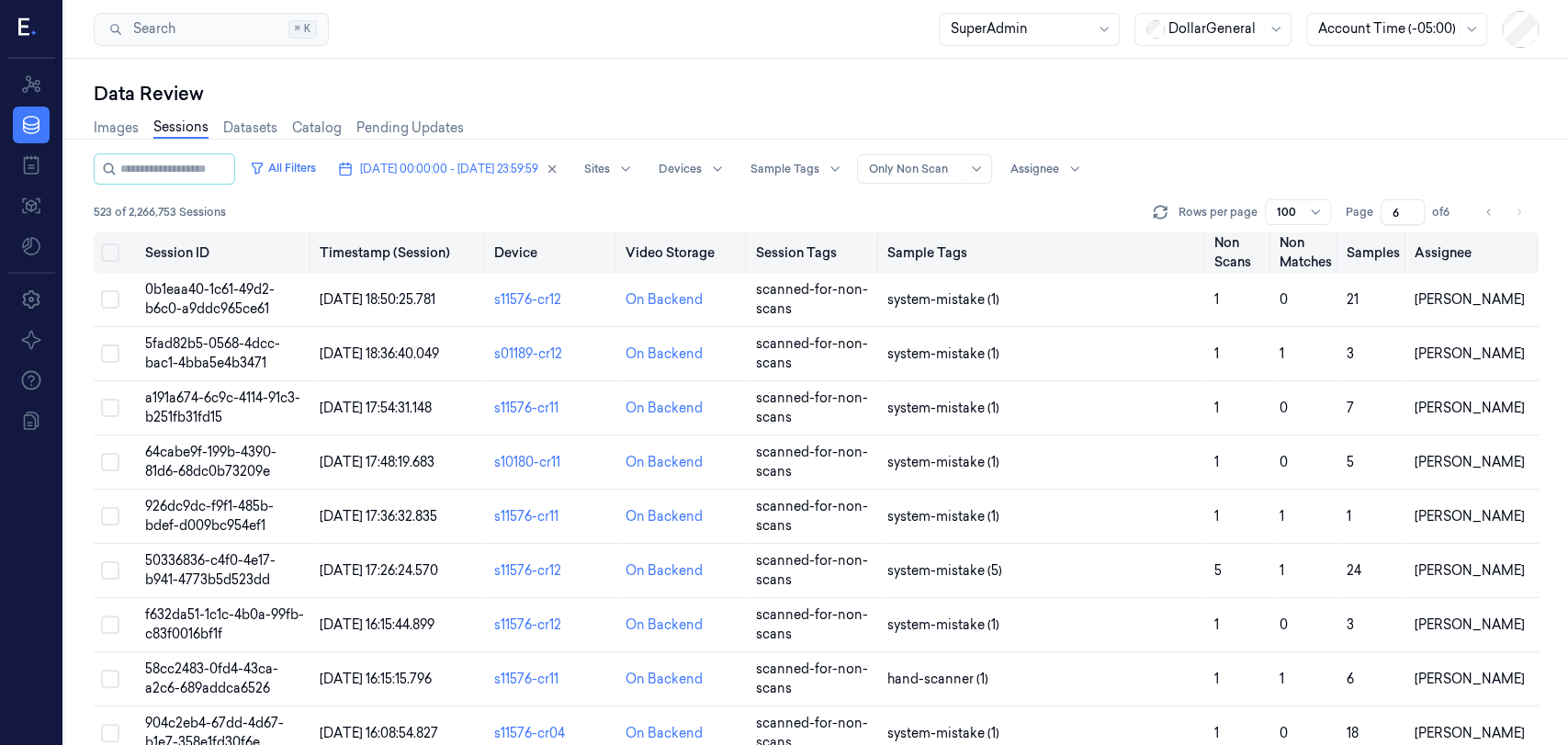
click at [106, 254] on button "Select all" at bounding box center [110, 252] width 18 height 18
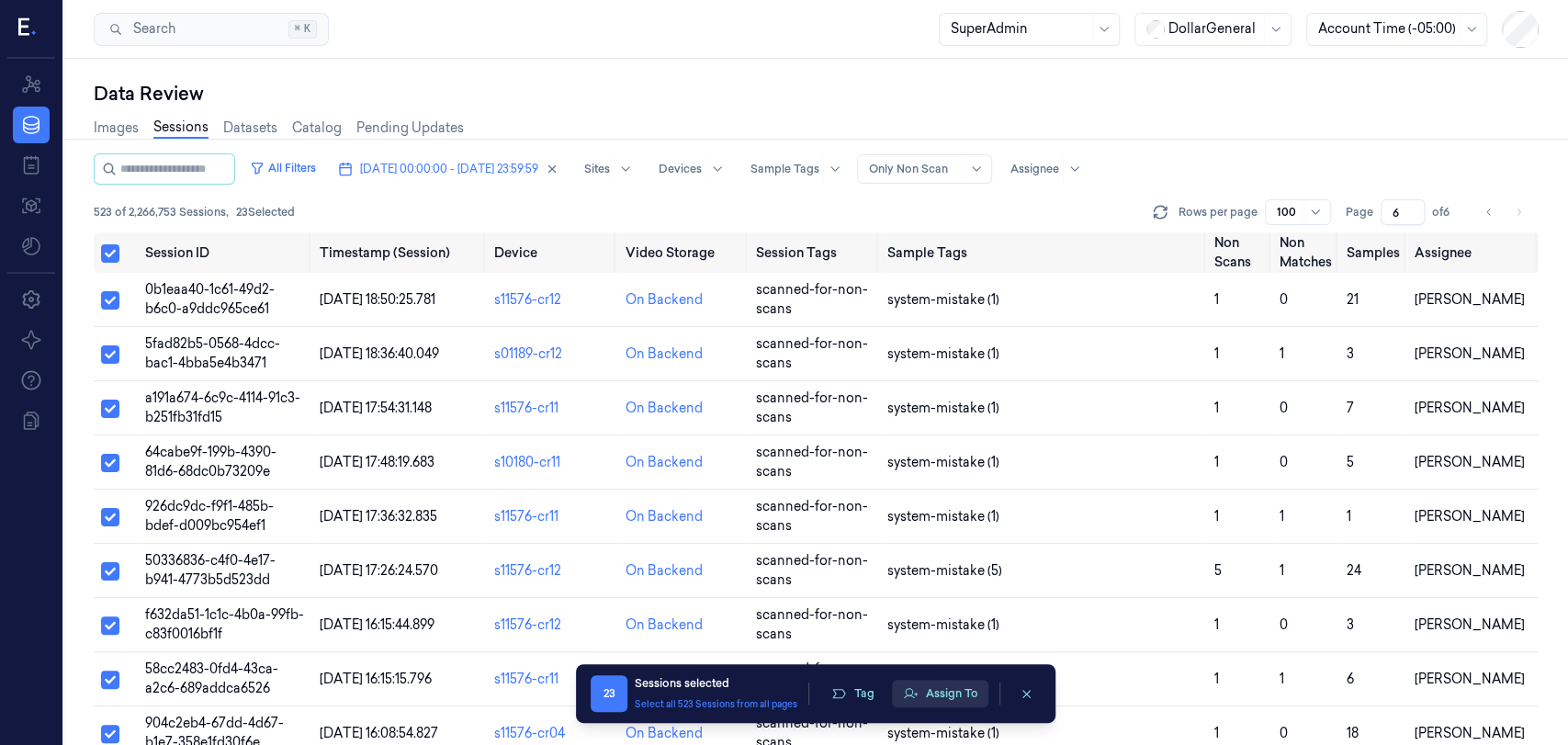
click at [957, 692] on button "Assign To" at bounding box center [939, 693] width 96 height 28
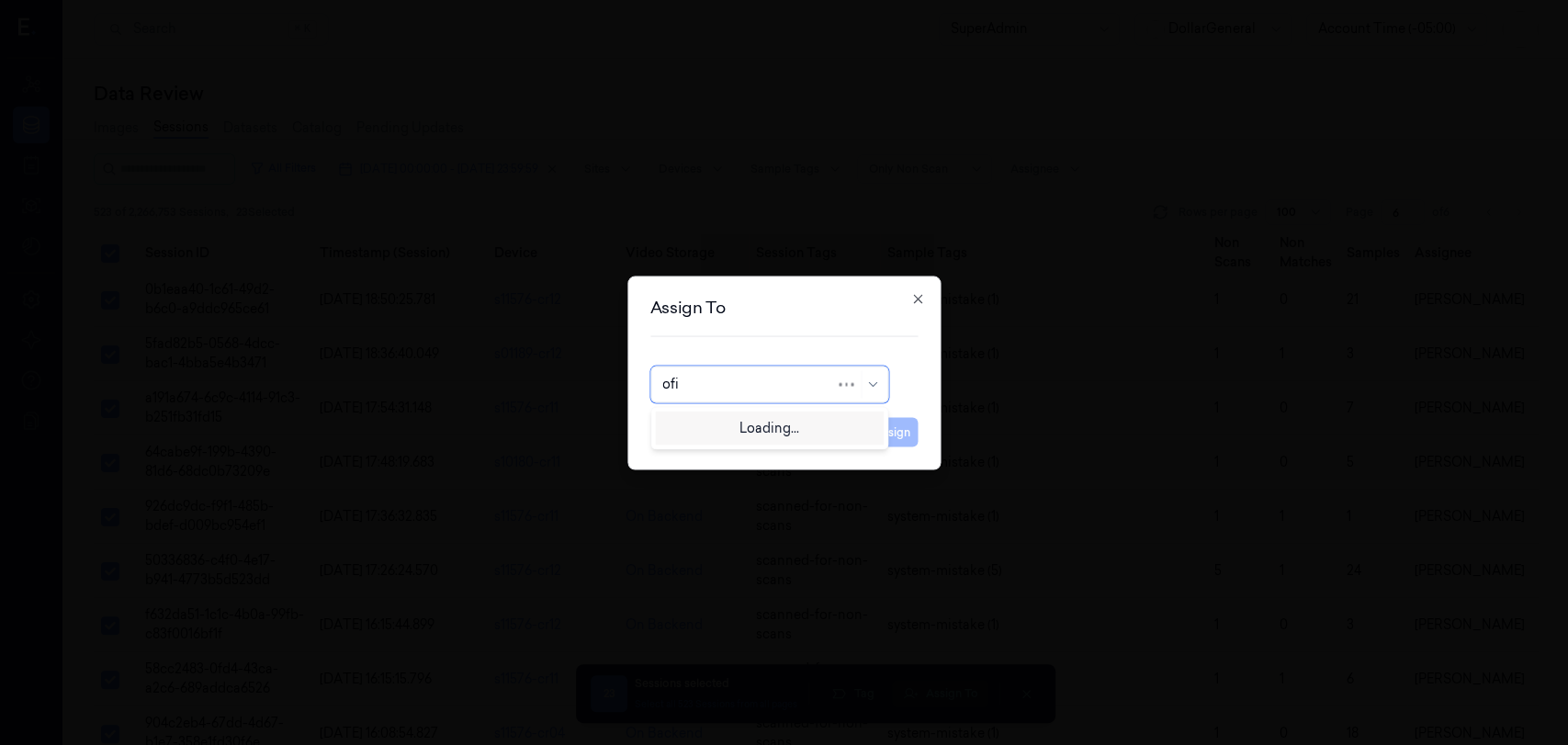
type input "ofir"
click at [808, 416] on div "[PERSON_NAME]" at bounding box center [770, 425] width 214 height 19
click at [903, 444] on button "Assign" at bounding box center [892, 432] width 51 height 30
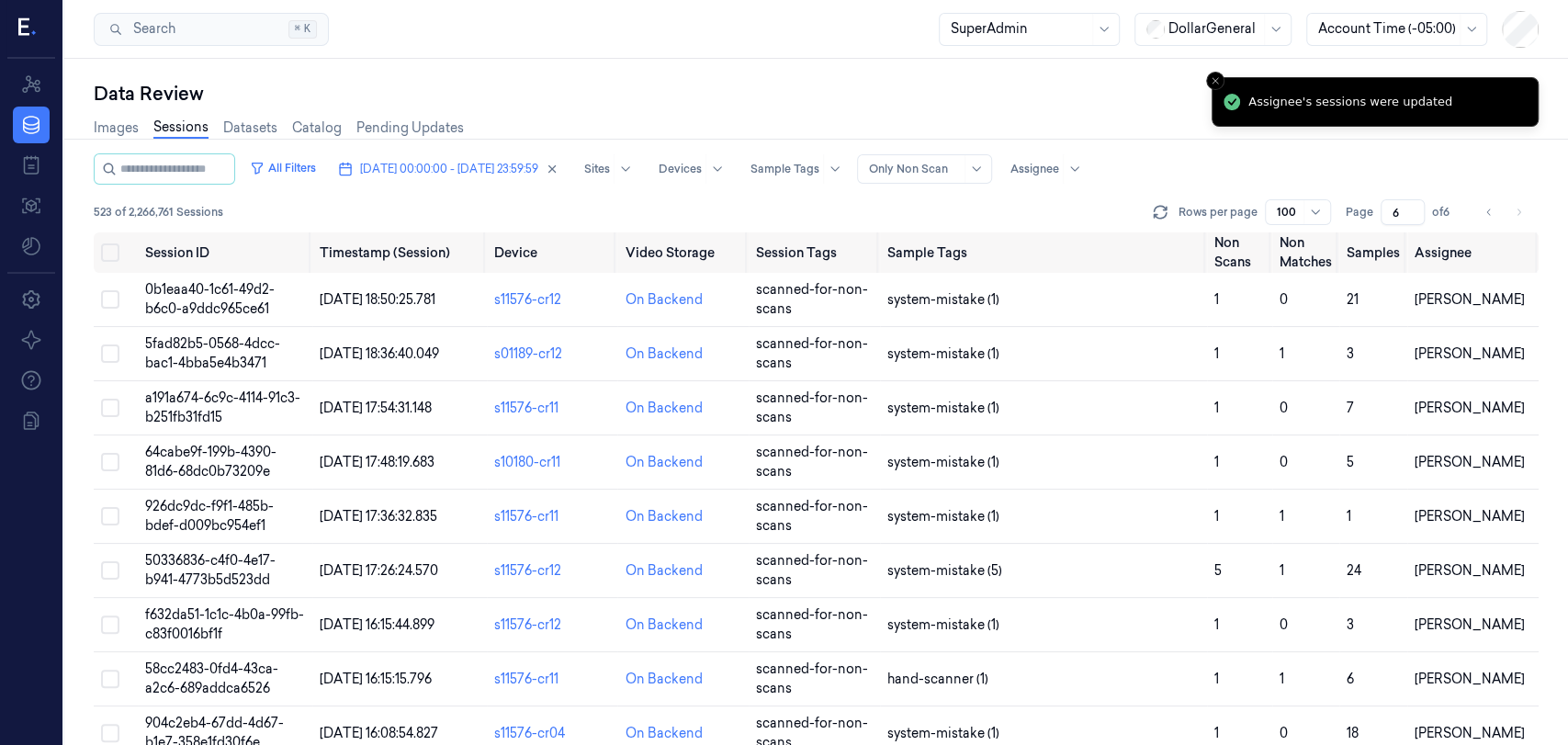
drag, startPoint x: 1403, startPoint y: 213, endPoint x: 1378, endPoint y: 215, distance: 25.1
click at [1378, 215] on div "Page 6 of 6" at bounding box center [1403, 213] width 116 height 26
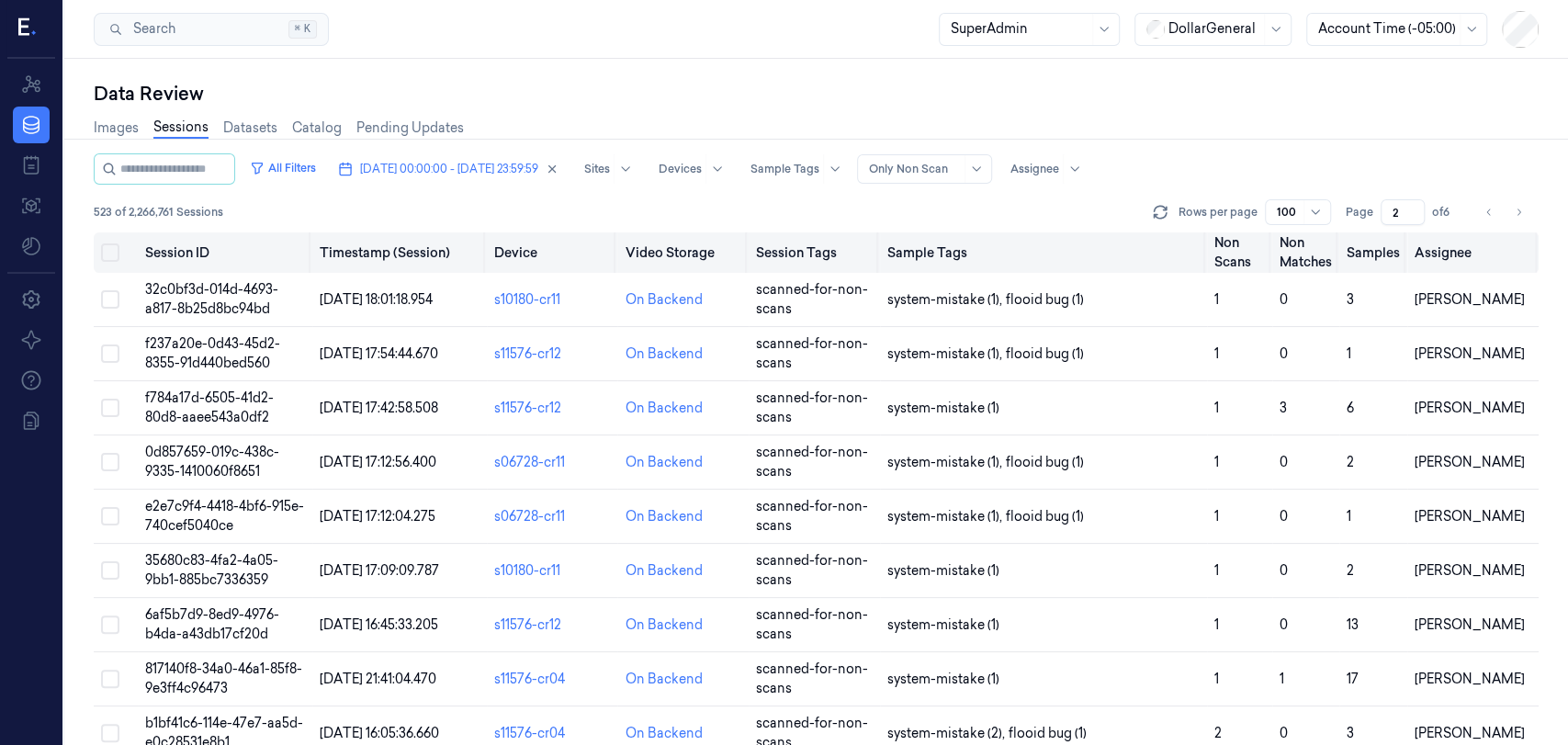
click at [118, 256] on button "Select all" at bounding box center [110, 252] width 18 height 18
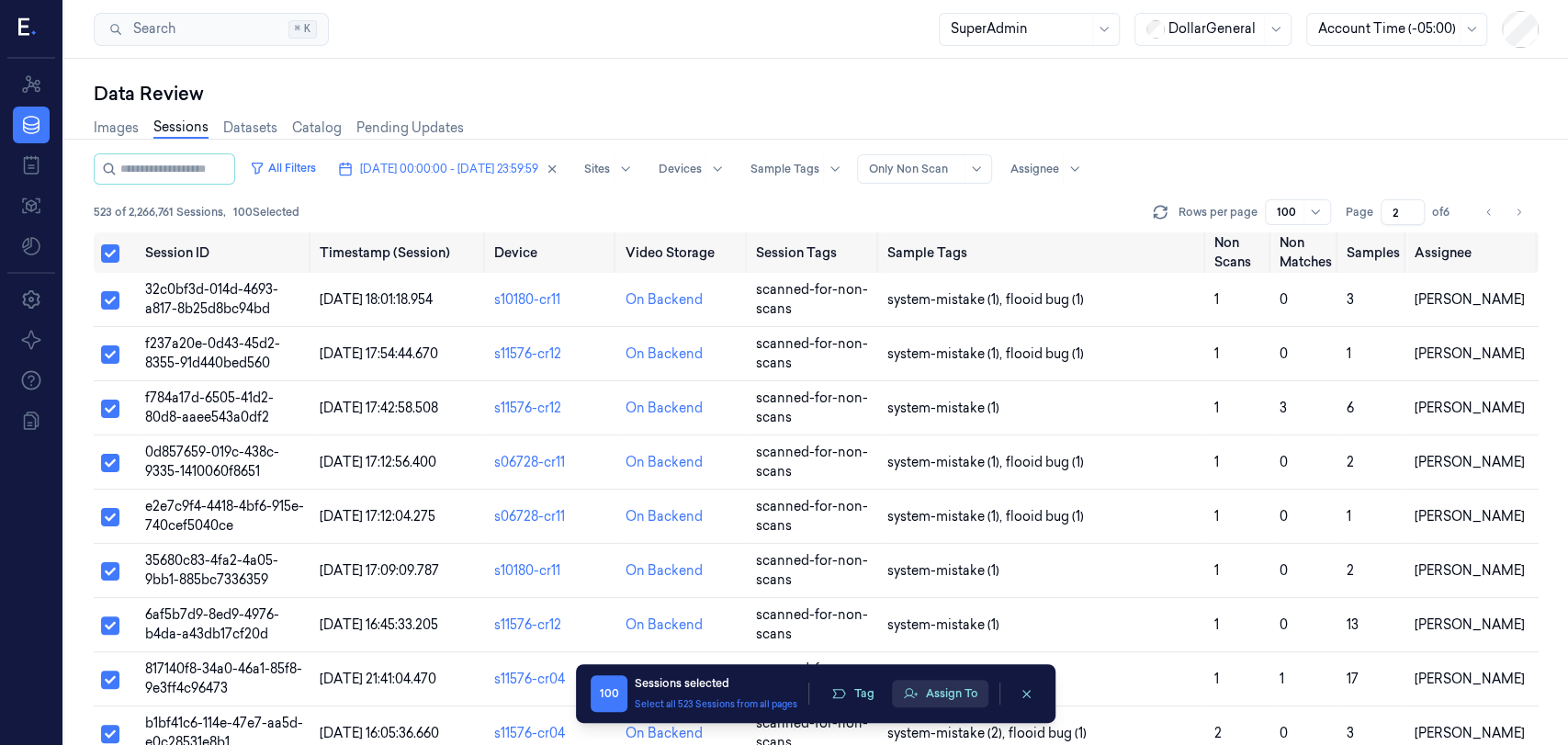
click at [932, 692] on button "Assign To" at bounding box center [939, 693] width 96 height 28
click at [936, 686] on button "Assign To" at bounding box center [939, 693] width 96 height 28
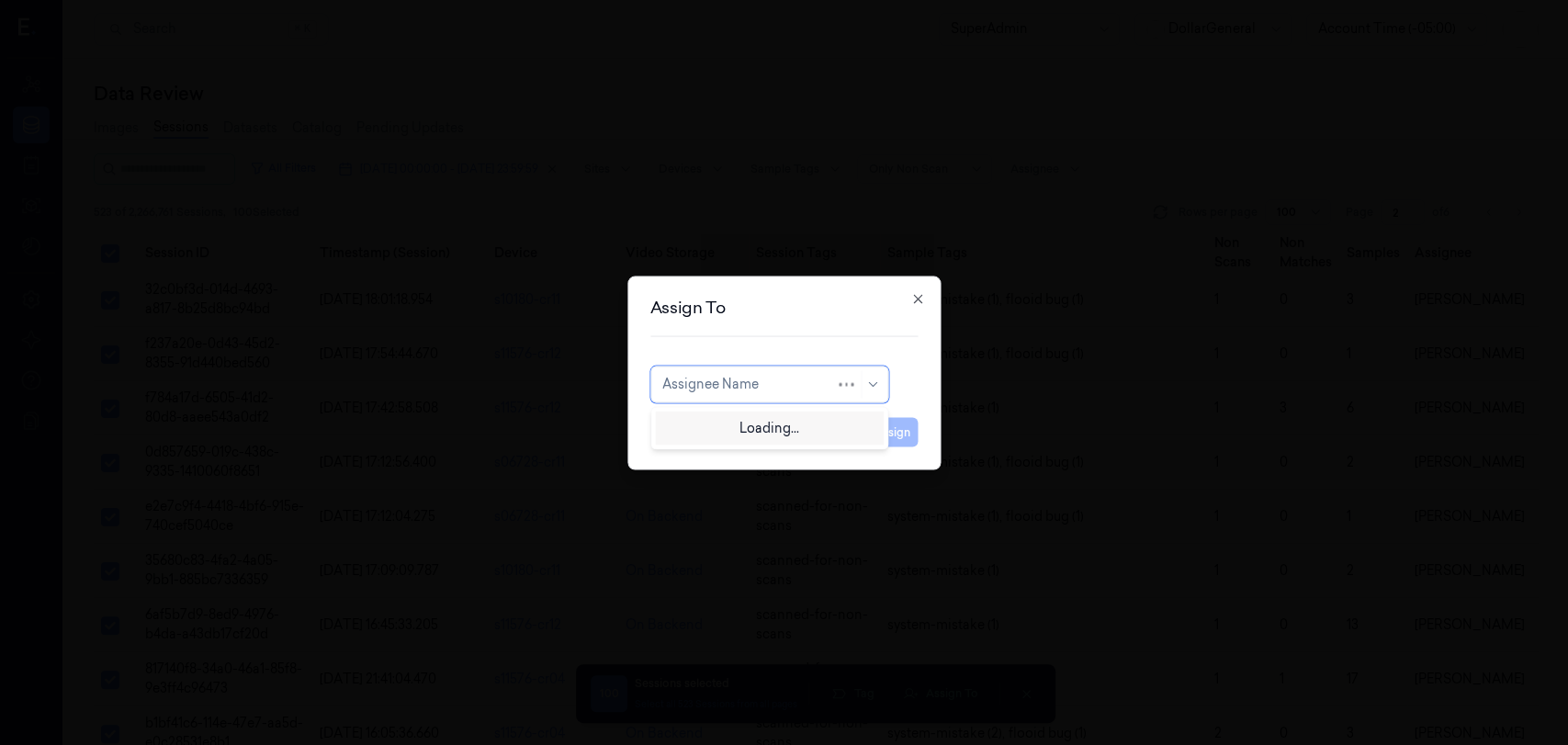
click at [799, 372] on div "Assignee Name" at bounding box center [749, 384] width 173 height 26
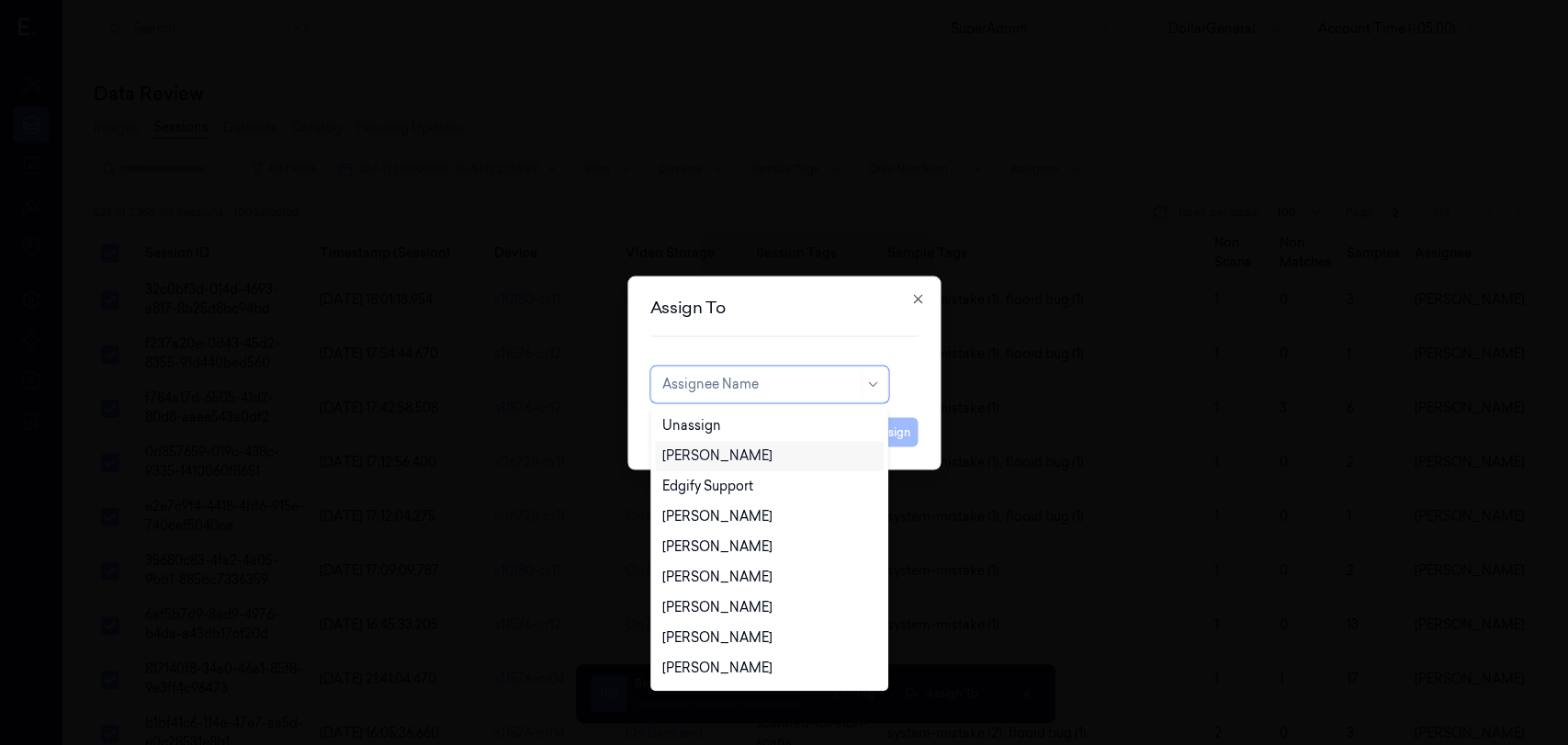
click at [750, 462] on div "[PERSON_NAME]" at bounding box center [717, 456] width 110 height 19
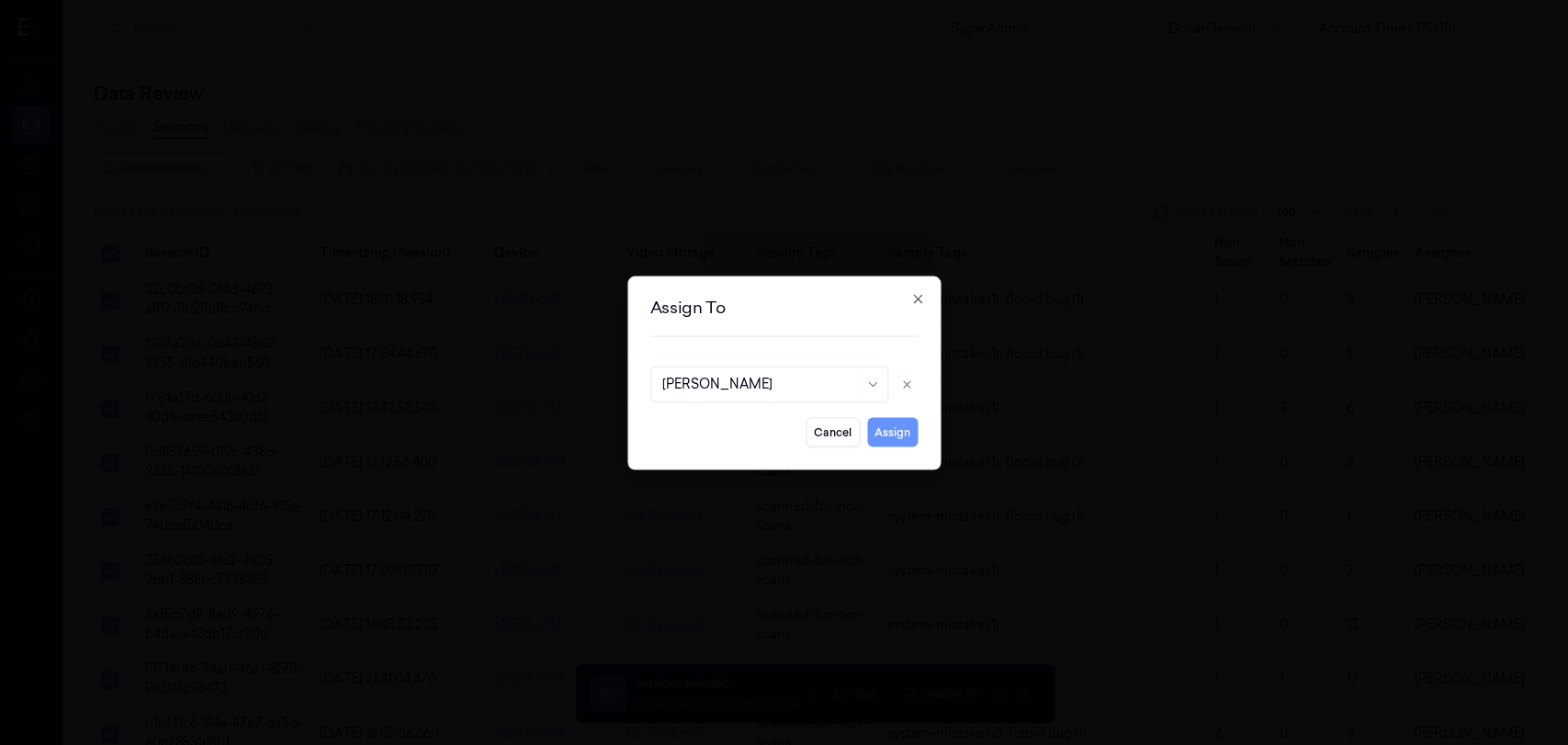
click at [875, 435] on button "Assign" at bounding box center [892, 432] width 51 height 30
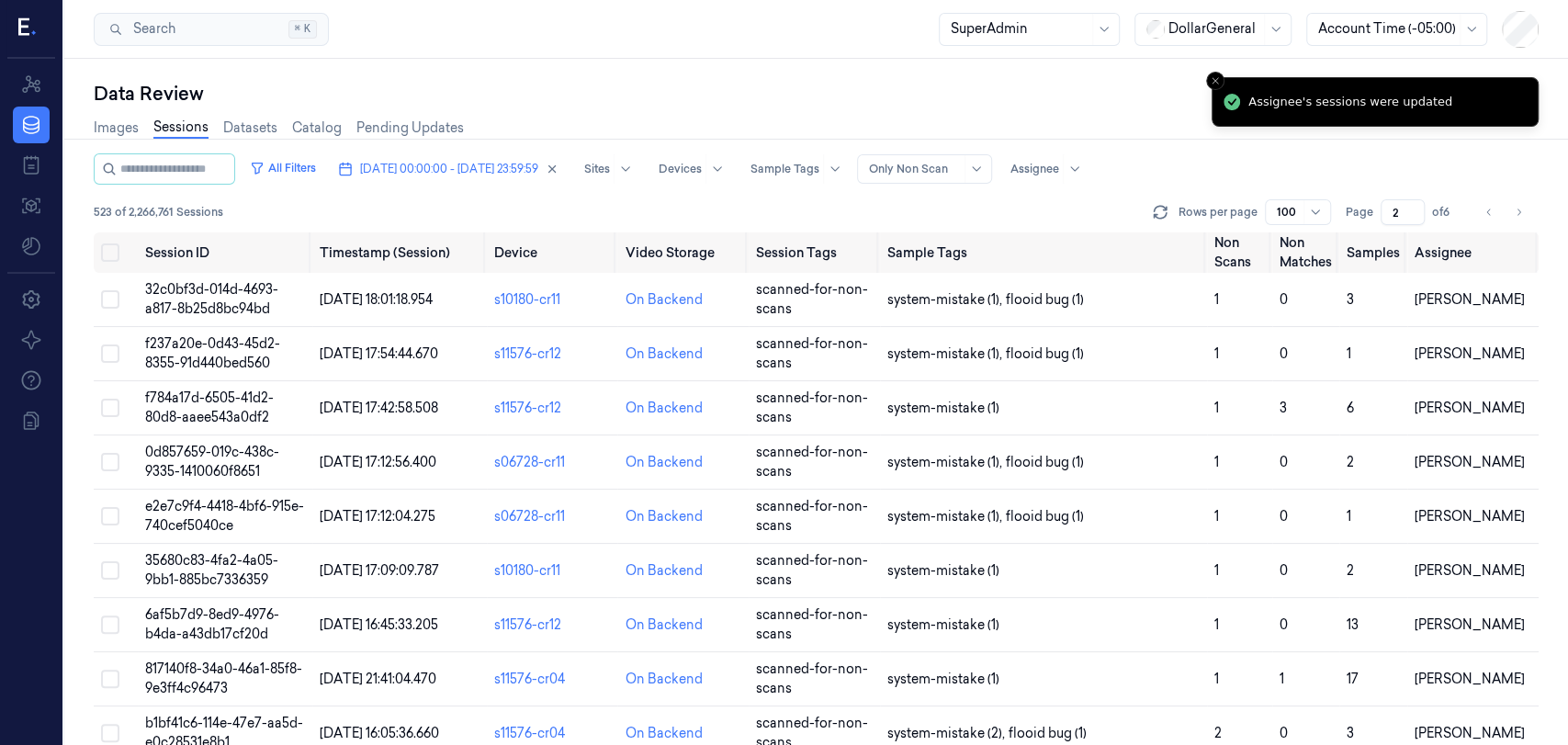
click at [1178, 190] on div "All Filters [DATE] 00:00:00 - [DATE] 23:59:59 Sites Devices Sample Tags Alert T…" at bounding box center [815, 193] width 1445 height 79
click at [1480, 212] on button "Go to previous page" at bounding box center [1489, 213] width 26 height 26
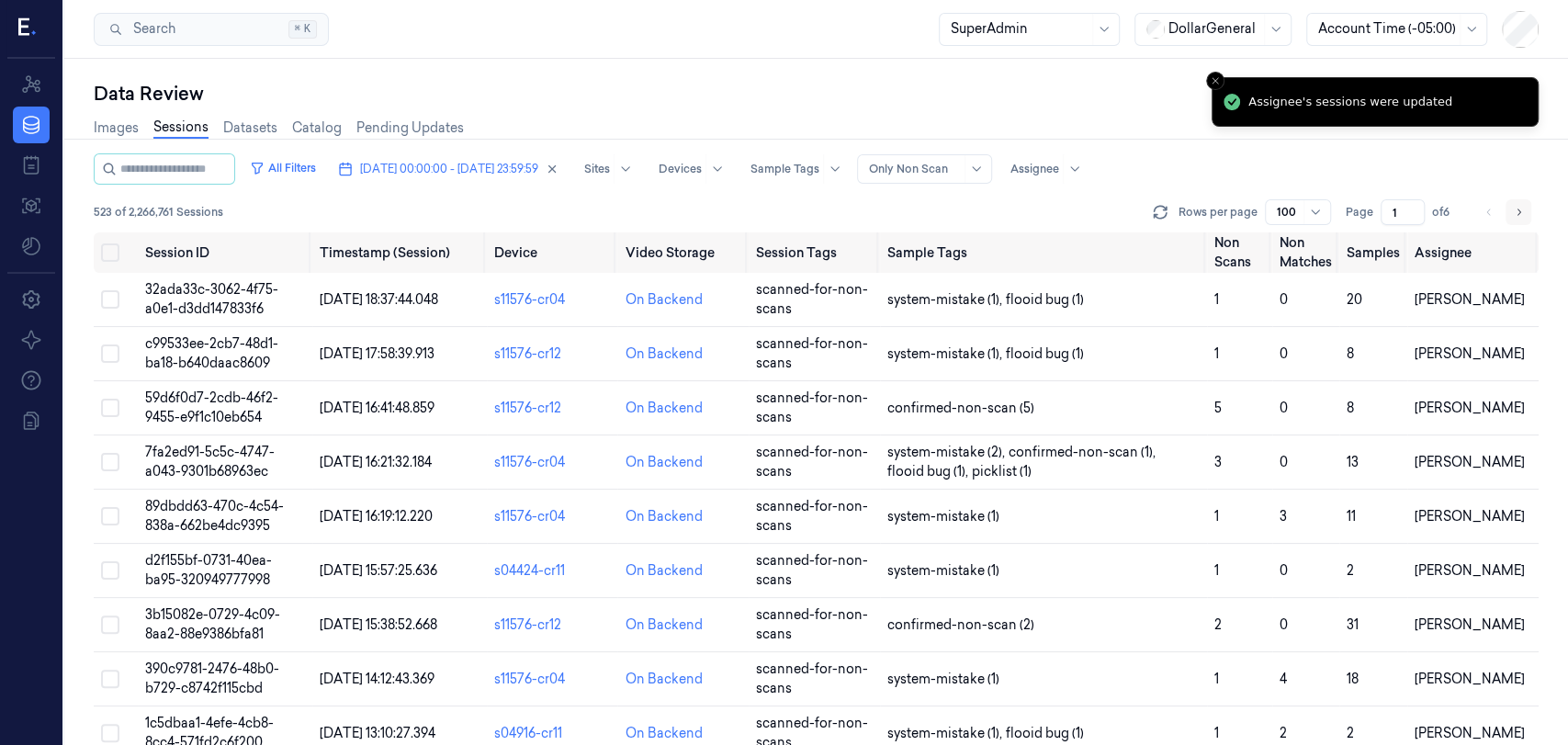
click at [1526, 215] on button "Go to next page" at bounding box center [1518, 213] width 26 height 26
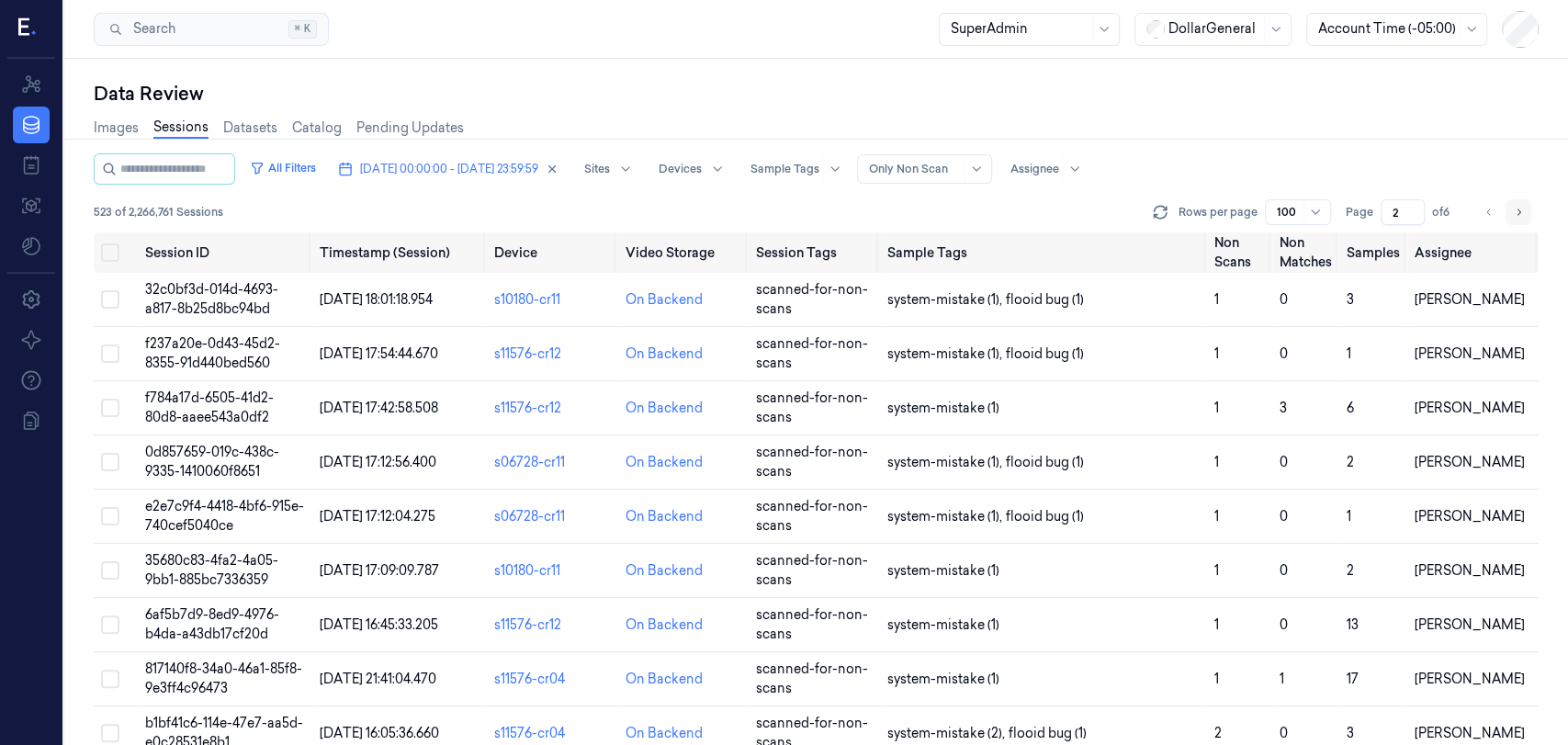
click at [1526, 215] on button "Go to next page" at bounding box center [1518, 213] width 26 height 26
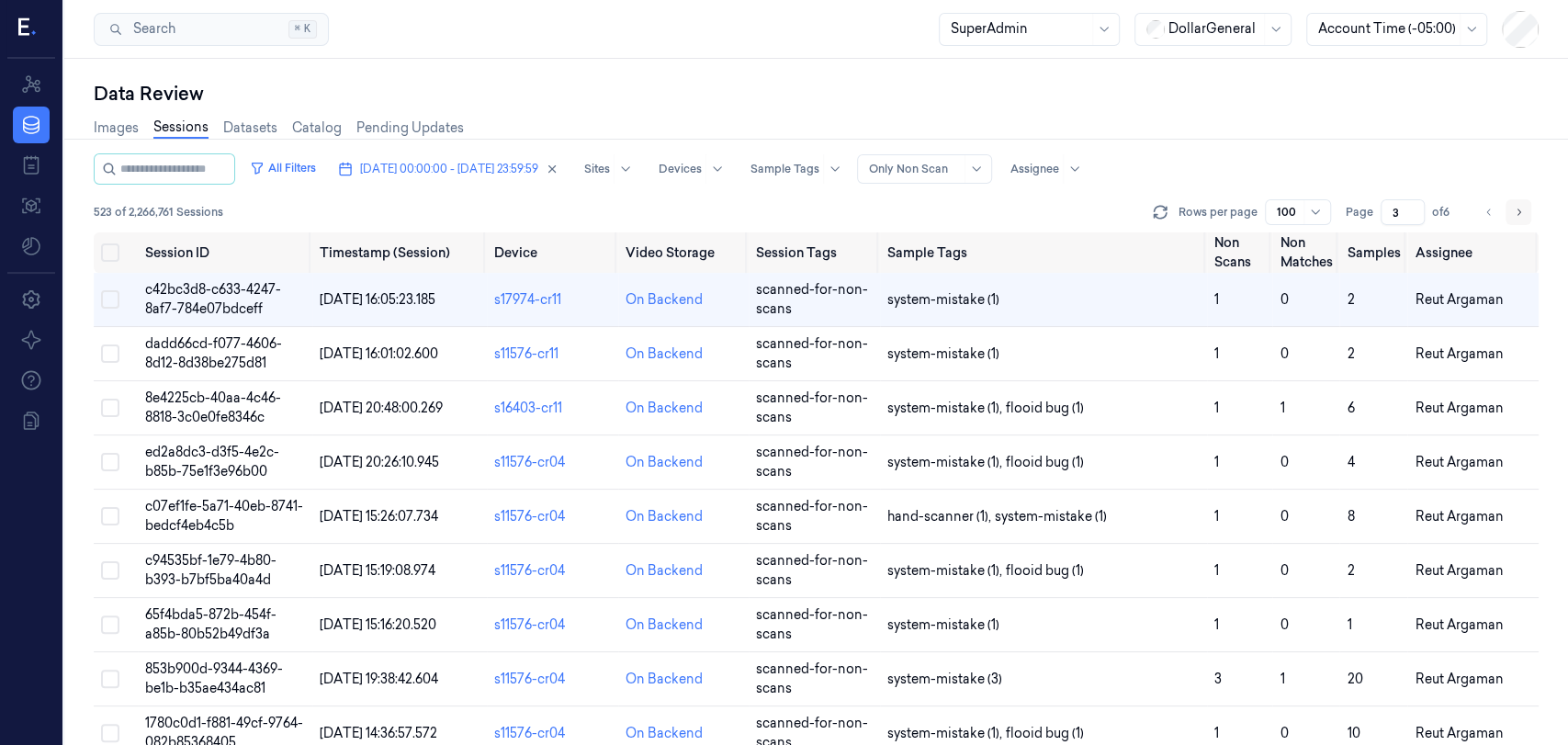
click at [1526, 215] on button "Go to next page" at bounding box center [1518, 213] width 26 height 26
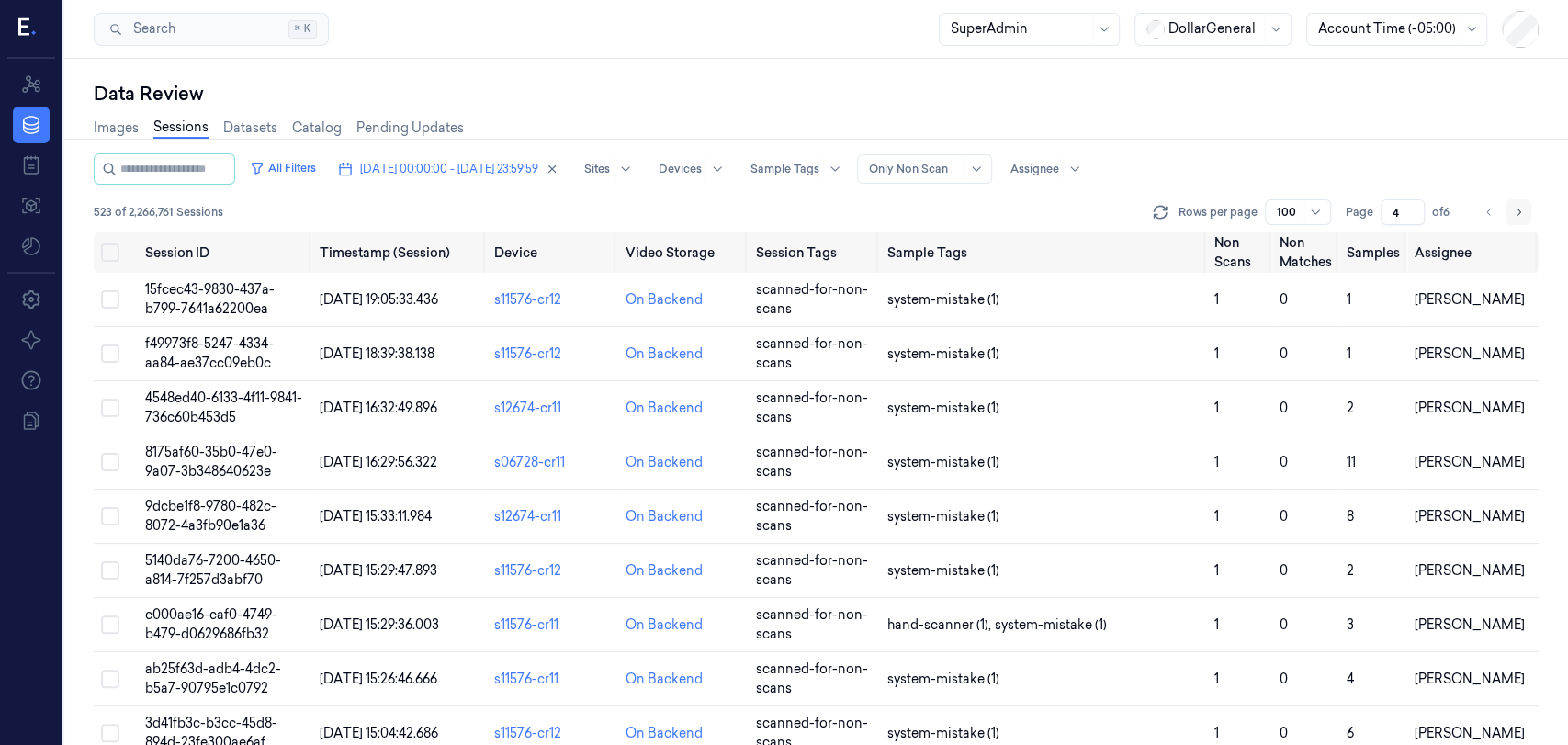
click at [1526, 215] on button "Go to next page" at bounding box center [1518, 213] width 26 height 26
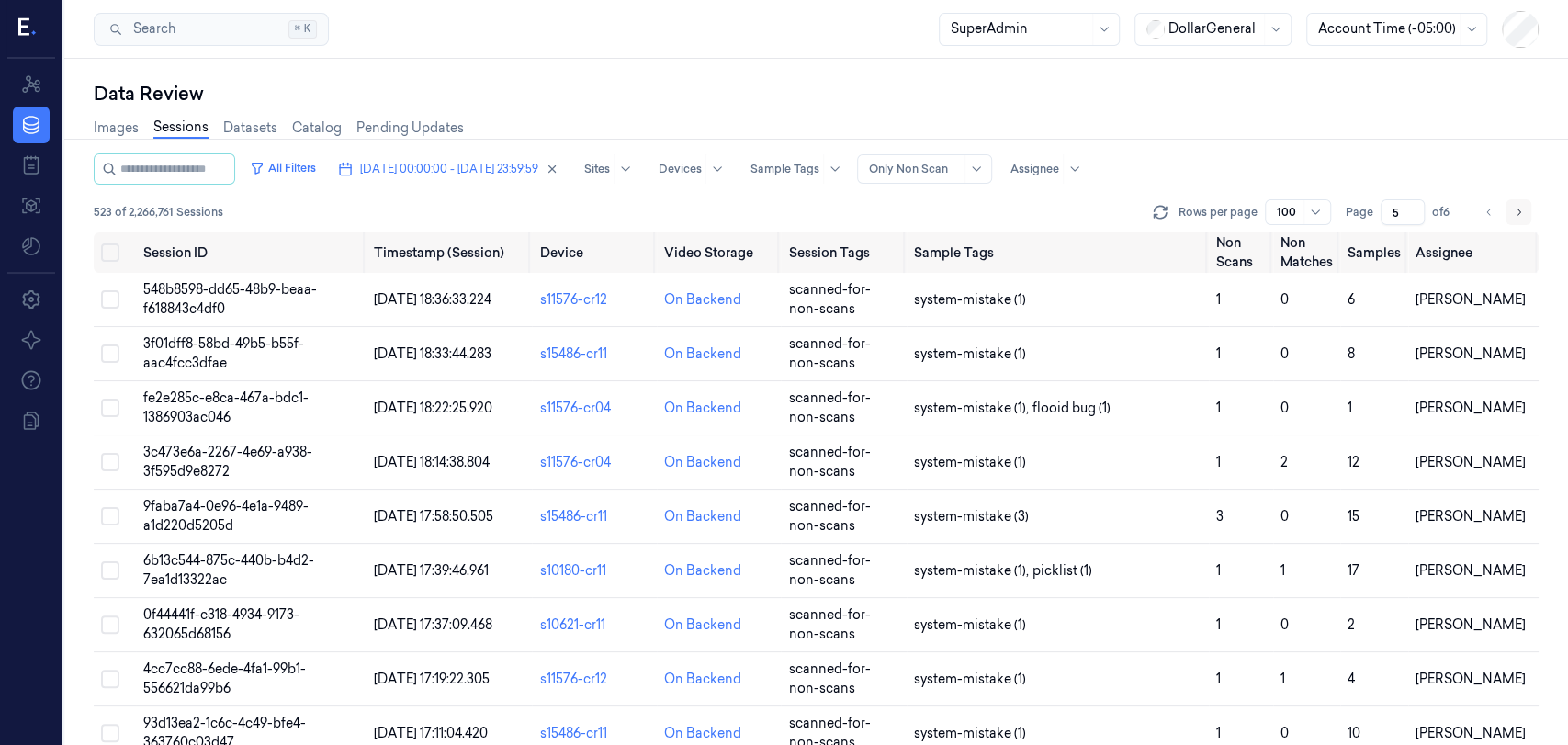
click at [1526, 215] on button "Go to next page" at bounding box center [1518, 213] width 26 height 26
type input "6"
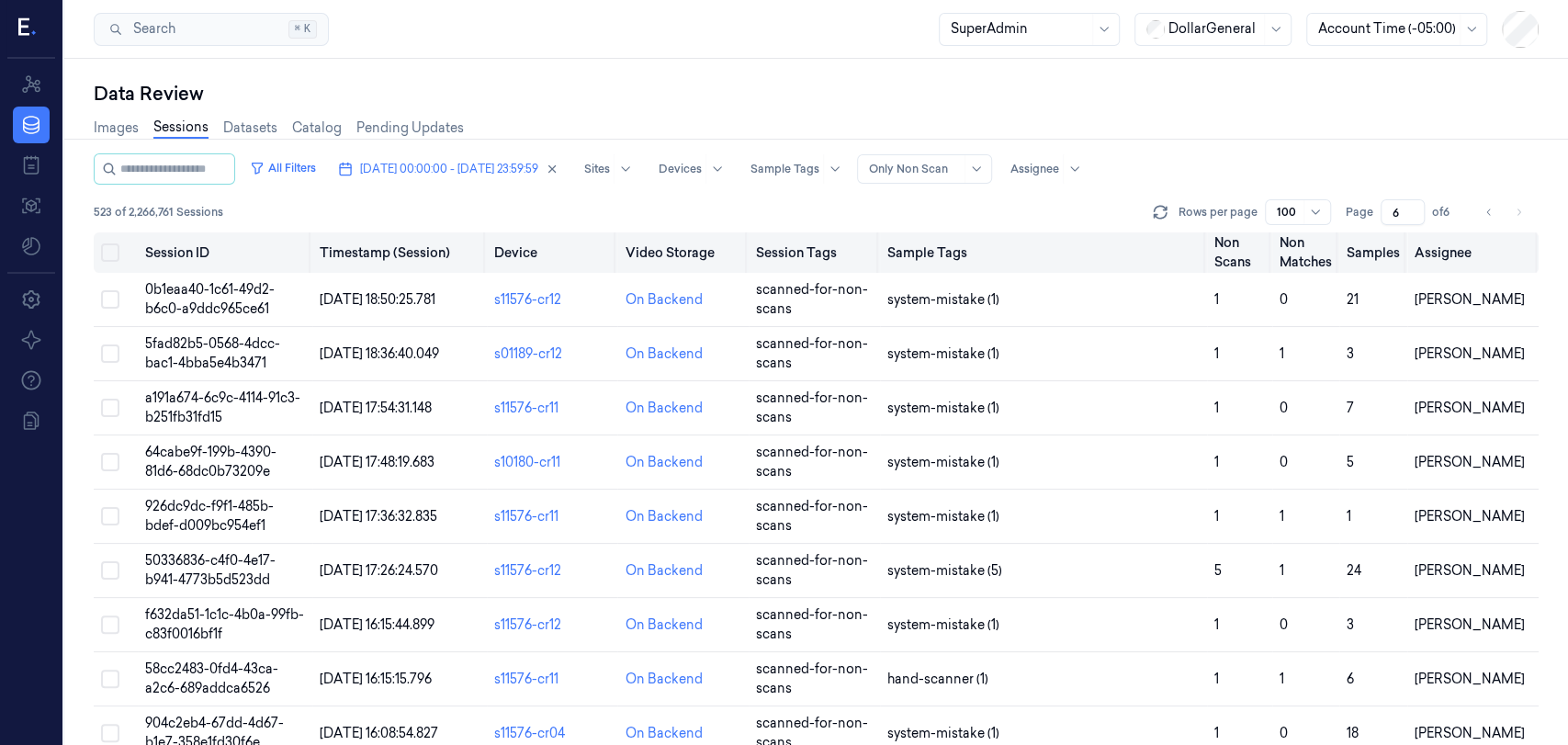
click at [117, 251] on button "Select all" at bounding box center [110, 252] width 18 height 18
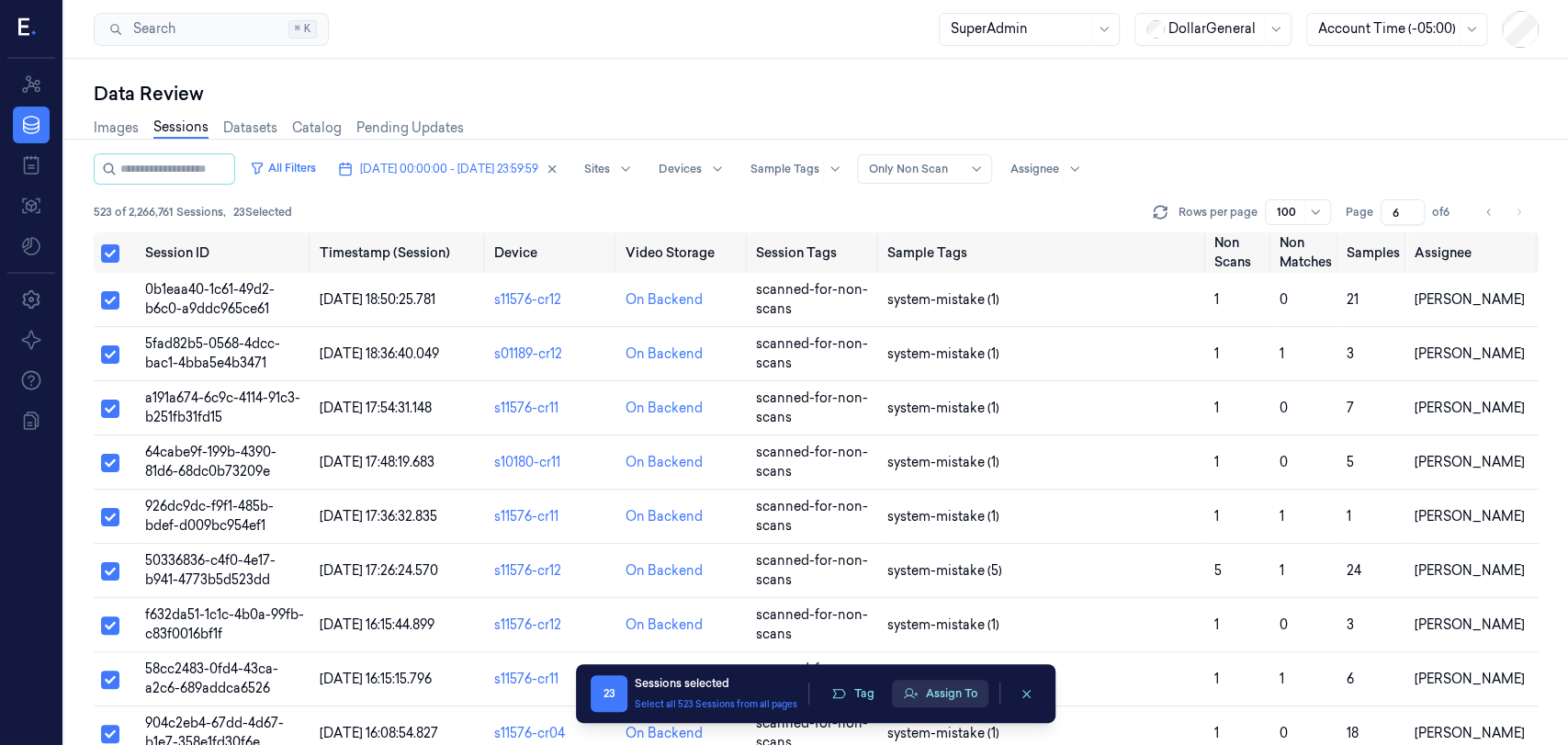
click at [948, 679] on button "Assign To" at bounding box center [939, 693] width 96 height 28
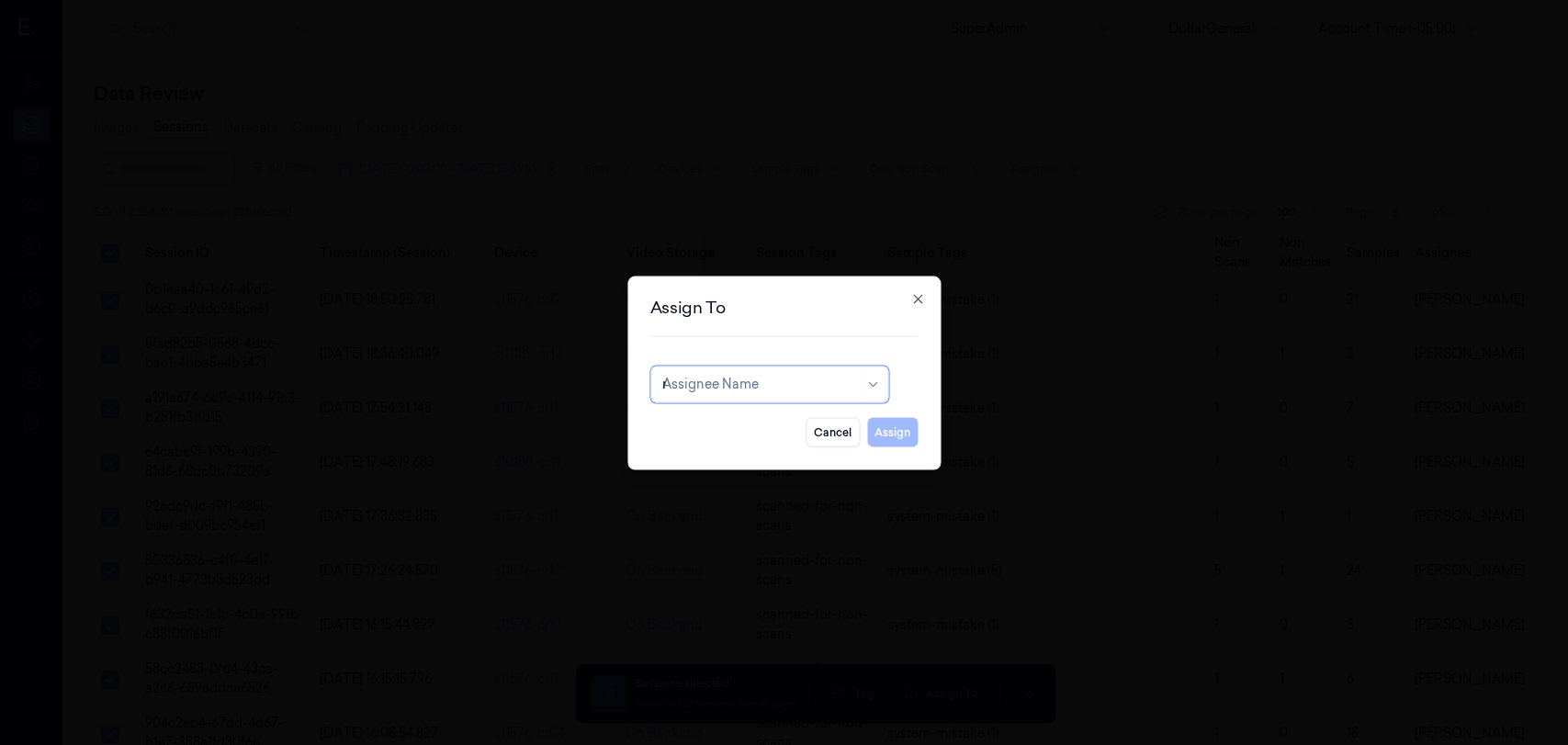
type input "re"
click at [769, 430] on div "[PERSON_NAME]" at bounding box center [770, 425] width 214 height 19
click at [904, 422] on button "Assign" at bounding box center [892, 432] width 51 height 30
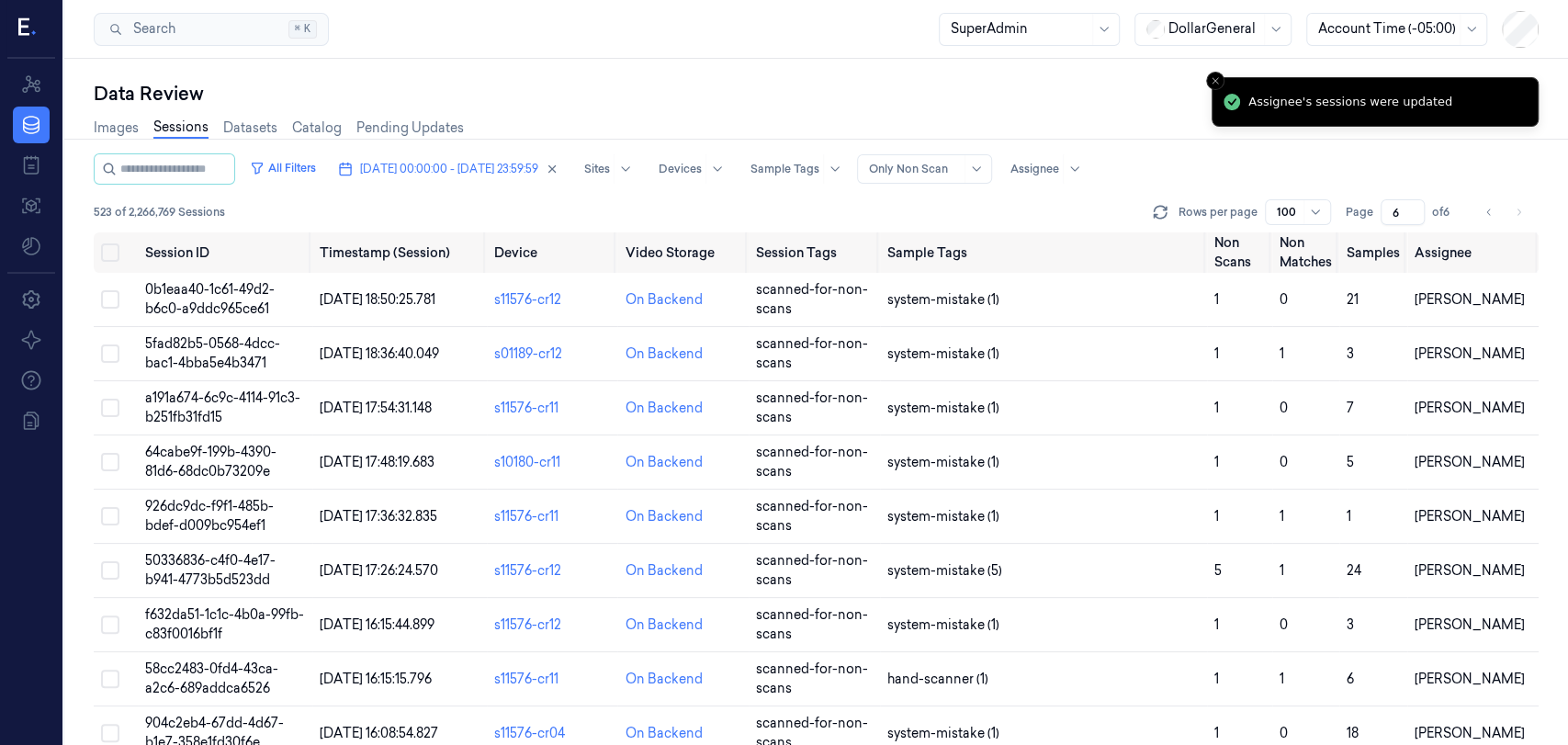
click at [1338, 165] on div "All Filters [DATE] 00:00:00 - [DATE] 23:59:59 Sites Devices Sample Tags Alert T…" at bounding box center [815, 168] width 1445 height 31
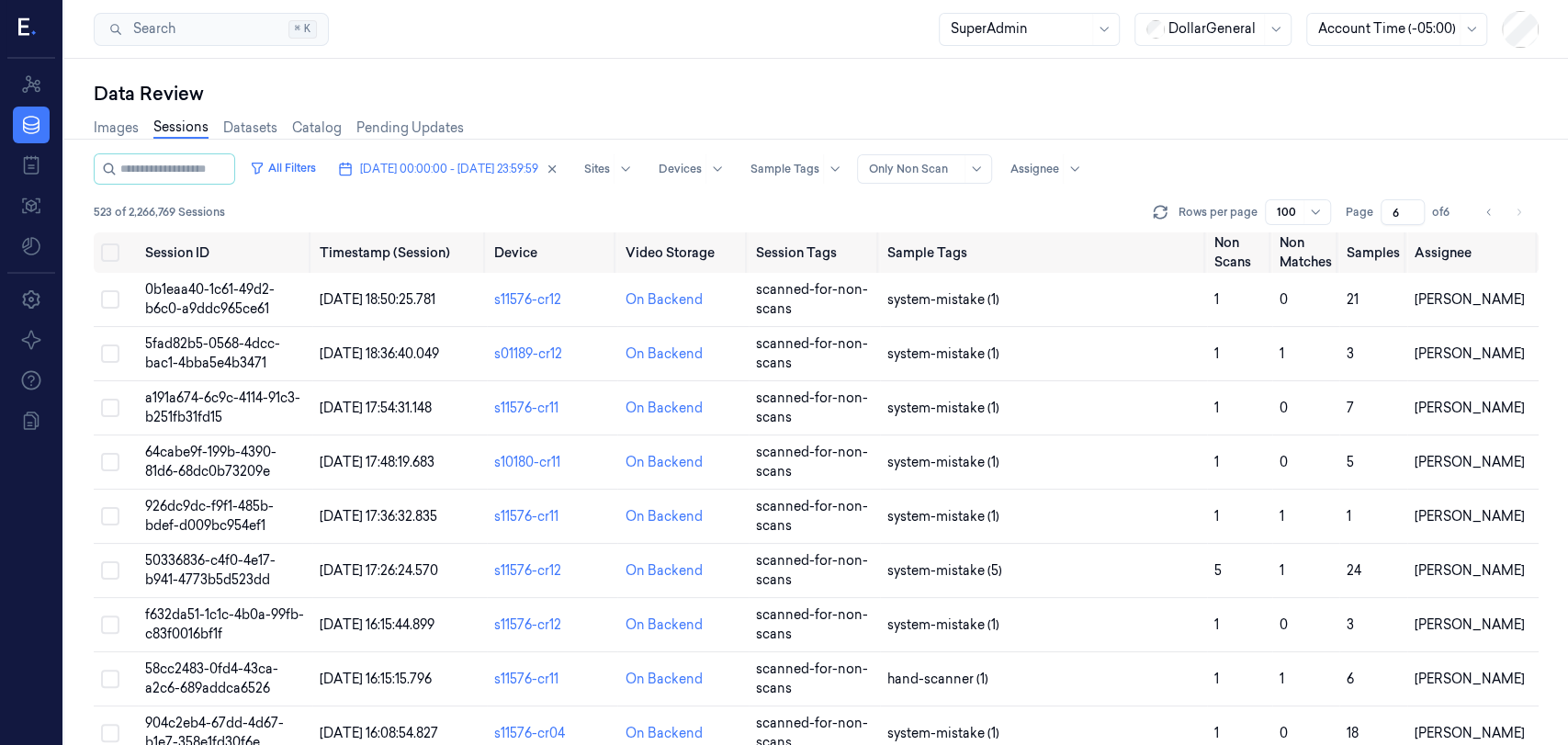
click at [1446, 160] on div "All Filters [DATE] 00:00:00 - [DATE] 23:59:59 Sites Devices Sample Tags Alert T…" at bounding box center [815, 168] width 1445 height 31
click at [1512, 208] on li "pagination" at bounding box center [1518, 213] width 26 height 26
click at [1518, 211] on li "pagination" at bounding box center [1518, 213] width 26 height 26
click at [1493, 215] on icon "Go to previous page" at bounding box center [1489, 212] width 11 height 15
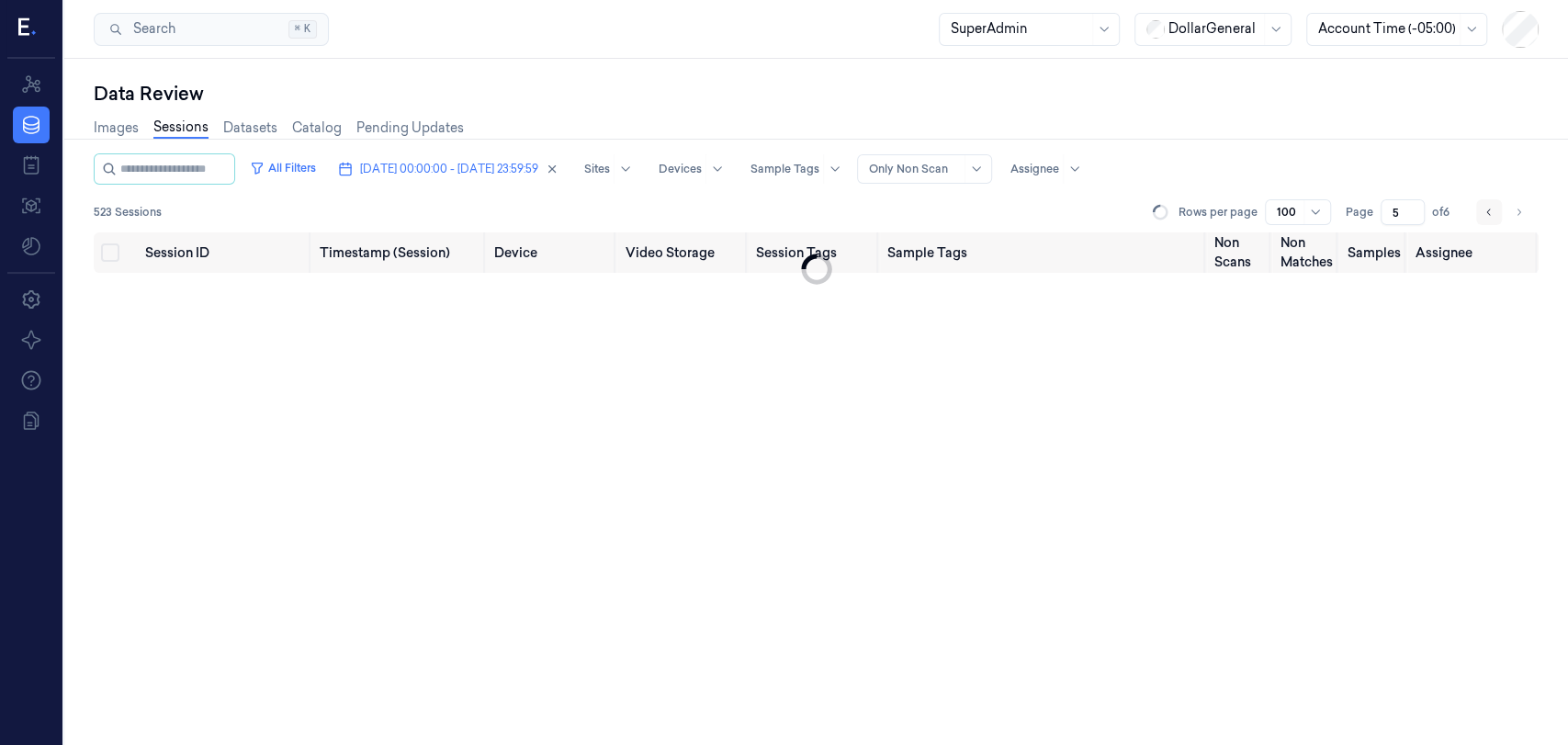
click at [1493, 215] on icon "Go to previous page" at bounding box center [1489, 212] width 11 height 15
type input "1"
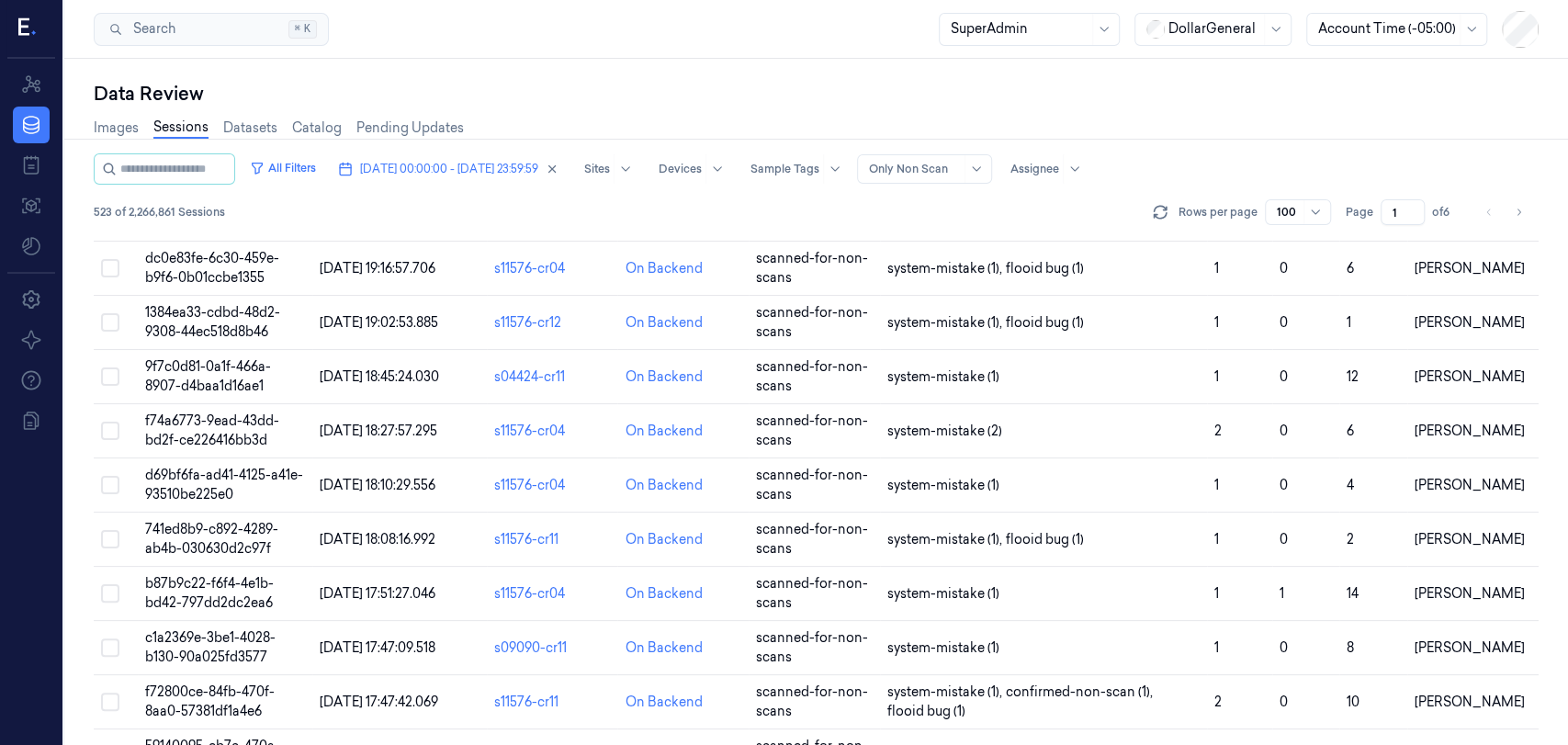
scroll to position [2400, 0]
